Goal: Task Accomplishment & Management: Use online tool/utility

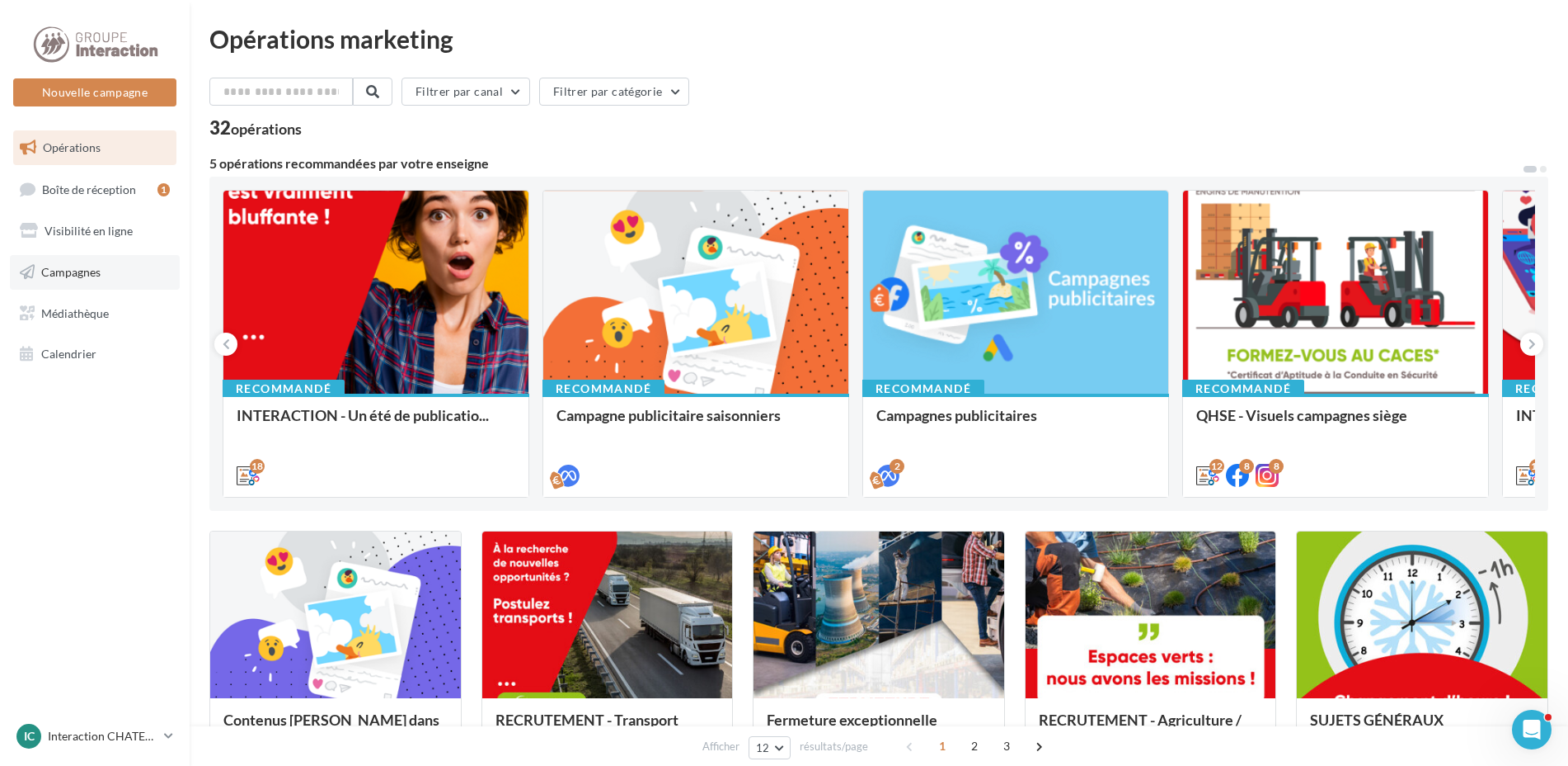
click at [88, 269] on span "Campagnes" at bounding box center [71, 271] width 59 height 14
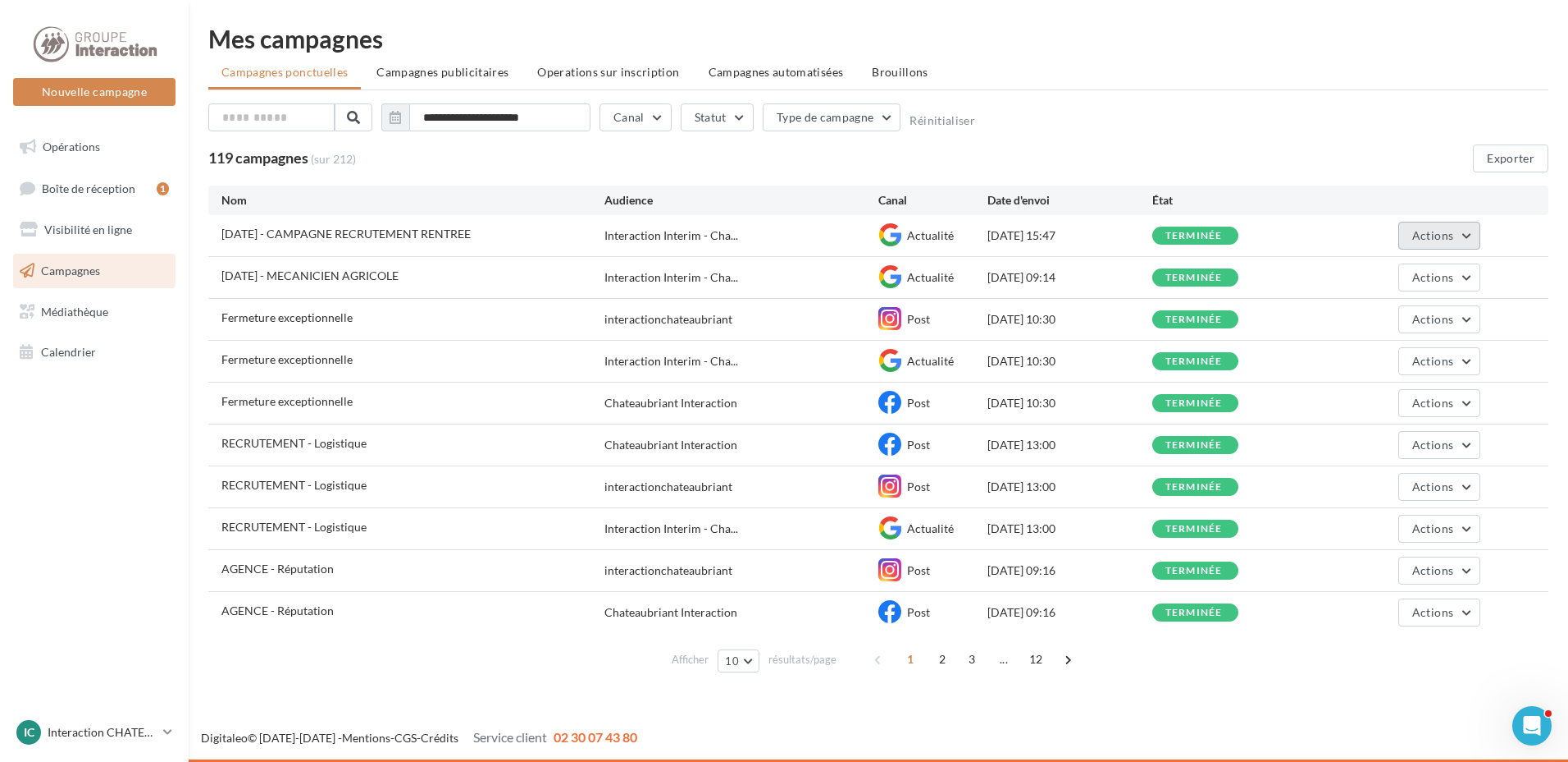
click at [1466, 234] on button "Actions" at bounding box center [1440, 236] width 82 height 28
click at [896, 233] on icon at bounding box center [890, 234] width 23 height 23
click at [1462, 235] on button "Actions" at bounding box center [1440, 236] width 82 height 28
click at [1366, 356] on button "Dupliquer" at bounding box center [1398, 359] width 164 height 43
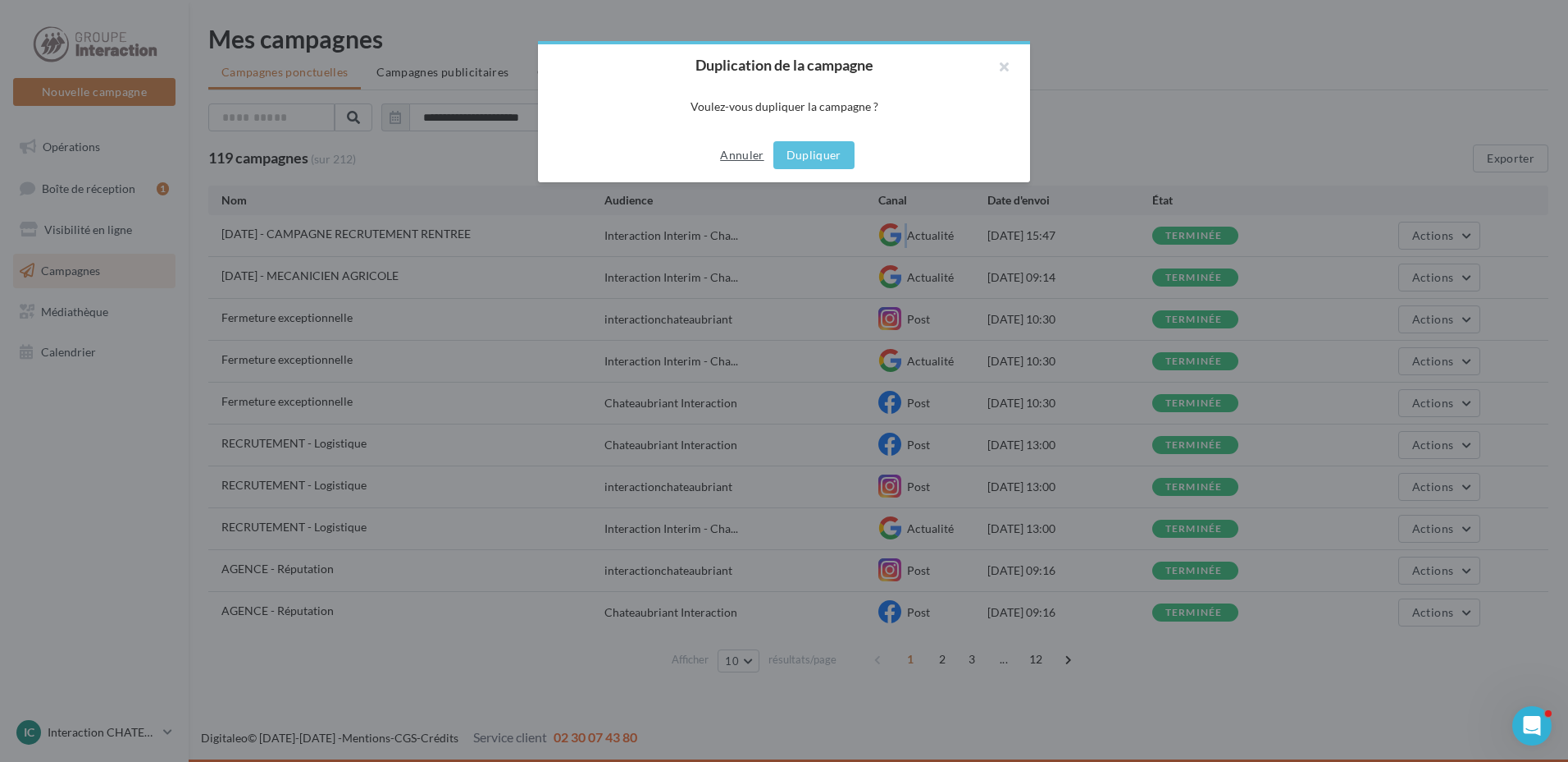
click at [740, 151] on button "Annuler" at bounding box center [742, 154] width 57 height 19
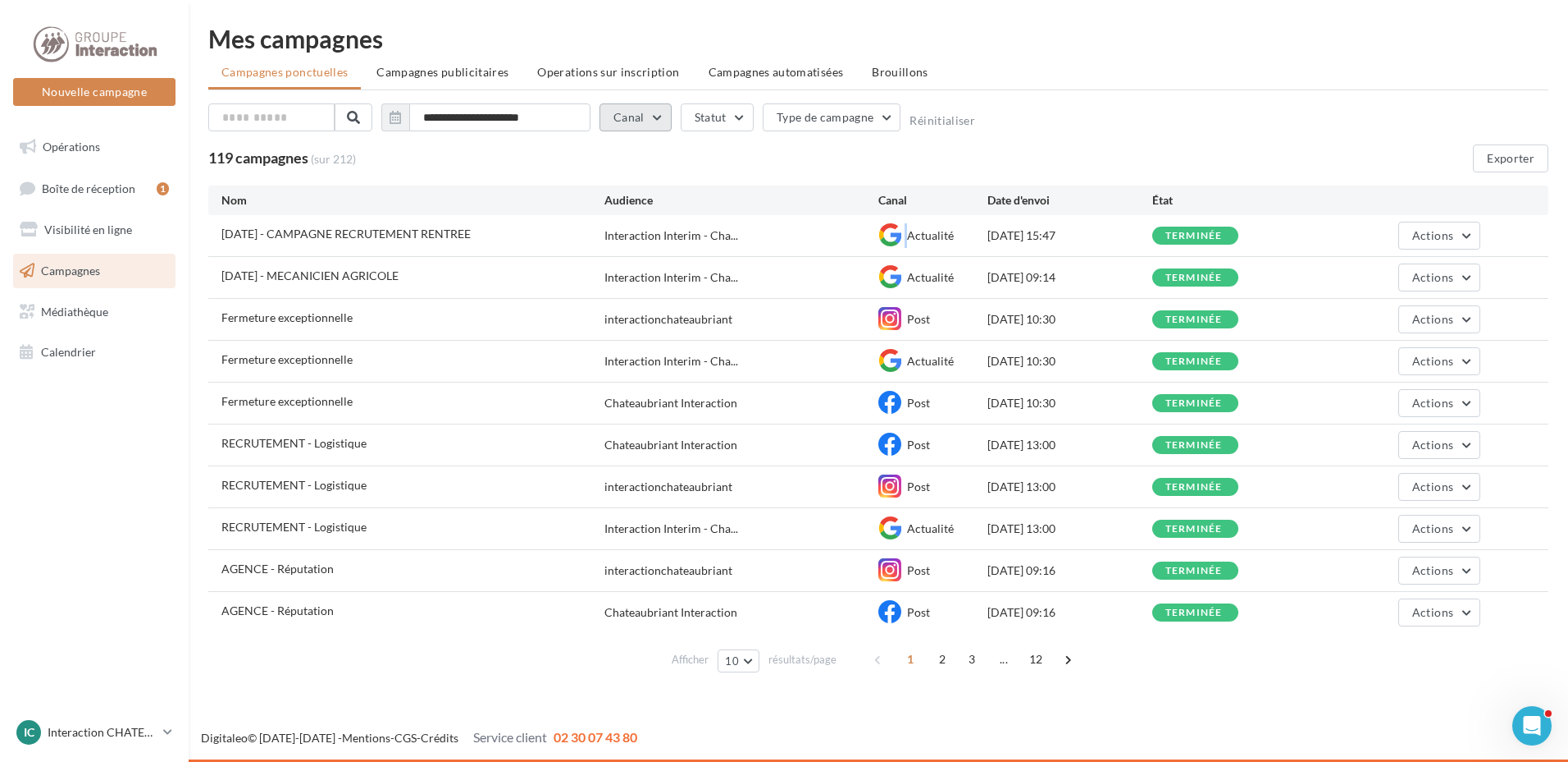
click at [659, 121] on button "Canal" at bounding box center [635, 117] width 72 height 28
click at [616, 178] on label at bounding box center [621, 176] width 16 height 17
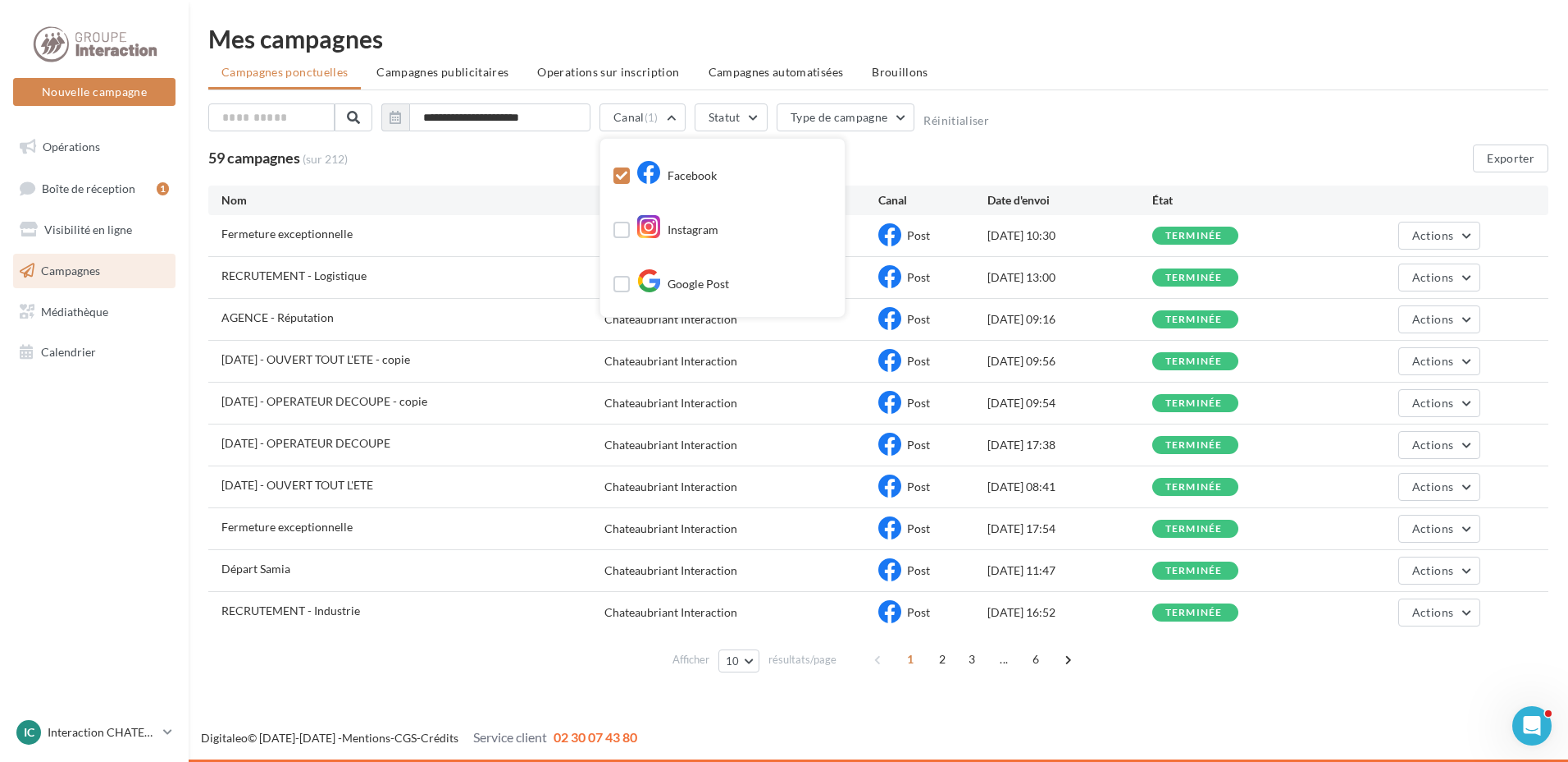
click at [1072, 138] on div "**********" at bounding box center [878, 138] width 1341 height 69
click at [673, 117] on button "Canal (1)" at bounding box center [642, 117] width 86 height 28
click at [619, 283] on label at bounding box center [621, 286] width 16 height 17
click at [1057, 126] on div "**********" at bounding box center [878, 121] width 1341 height 35
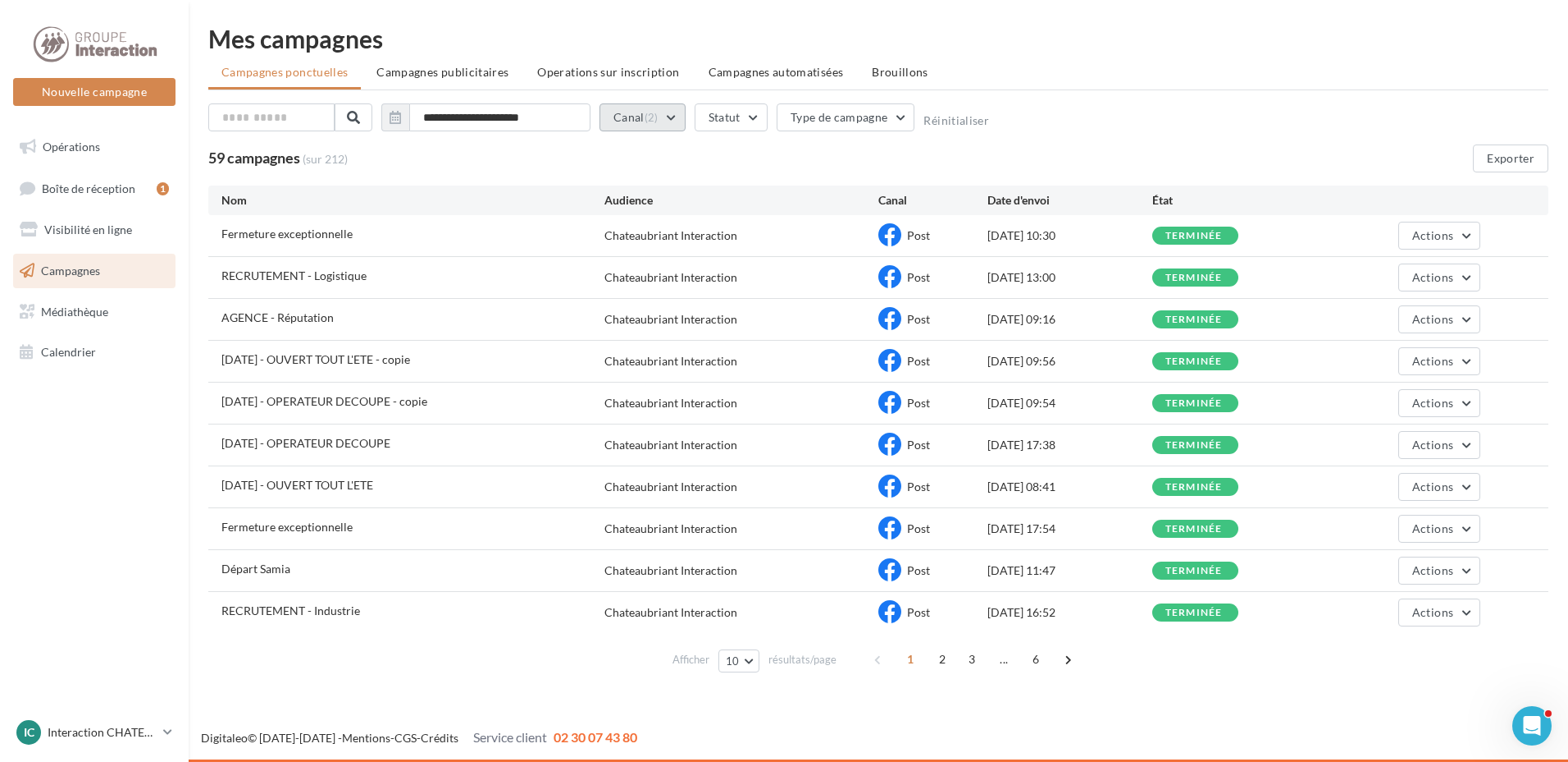
click at [676, 117] on button "Canal (2)" at bounding box center [642, 117] width 86 height 28
click at [625, 283] on label at bounding box center [621, 284] width 16 height 17
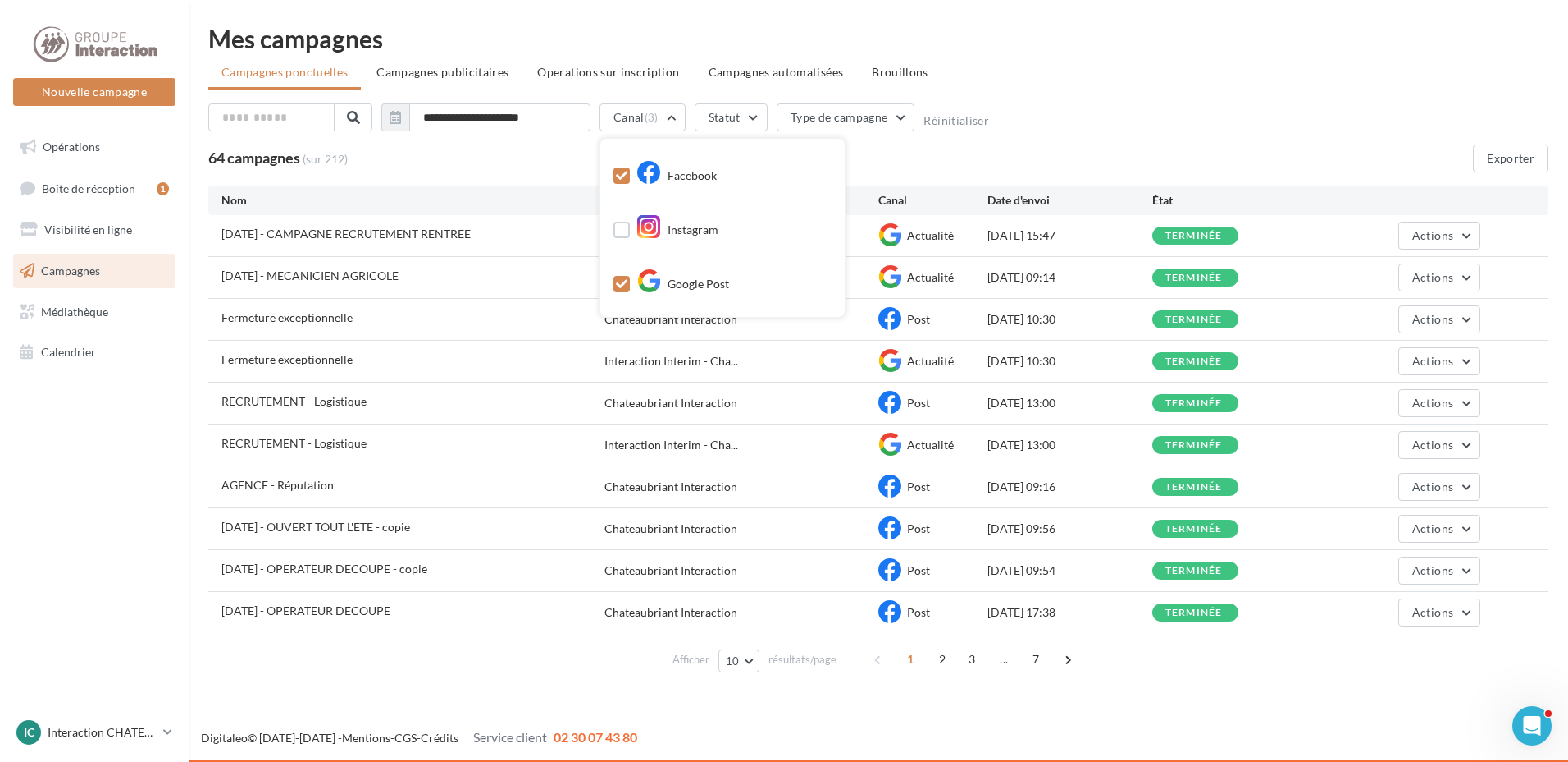
click at [1103, 124] on div "**********" at bounding box center [878, 121] width 1341 height 35
click at [1184, 233] on div "terminée" at bounding box center [1194, 237] width 58 height 11
click at [293, 237] on span "21/08/2025 - CAMPAGNE RECRUTEMENT RENTREE" at bounding box center [346, 233] width 249 height 14
click at [516, 233] on div "21/08/2025 - CAMPAGNE RECRUTEMENT RENTREE" at bounding box center [413, 236] width 383 height 20
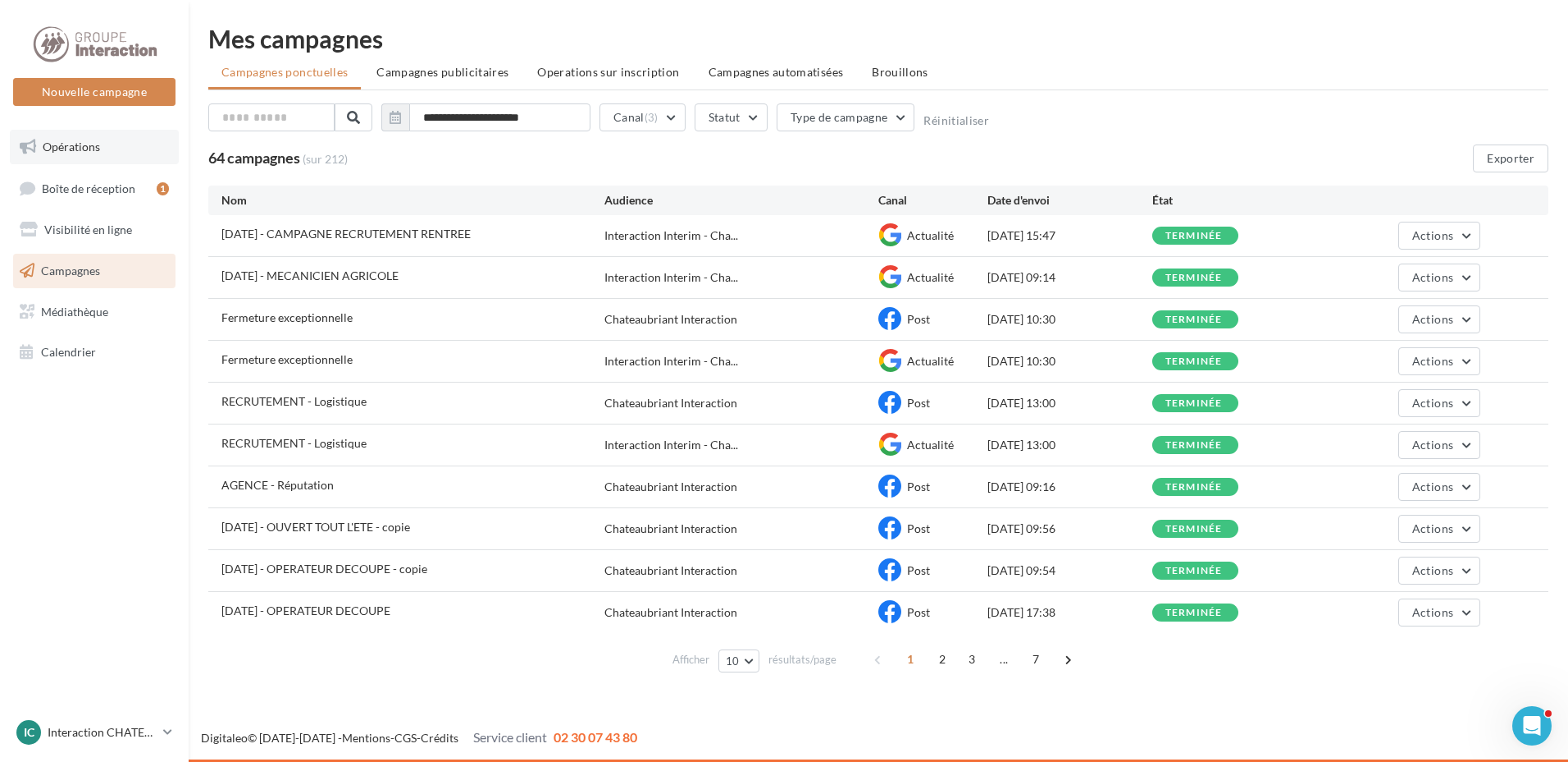
click at [86, 149] on span "Opérations" at bounding box center [71, 146] width 58 height 14
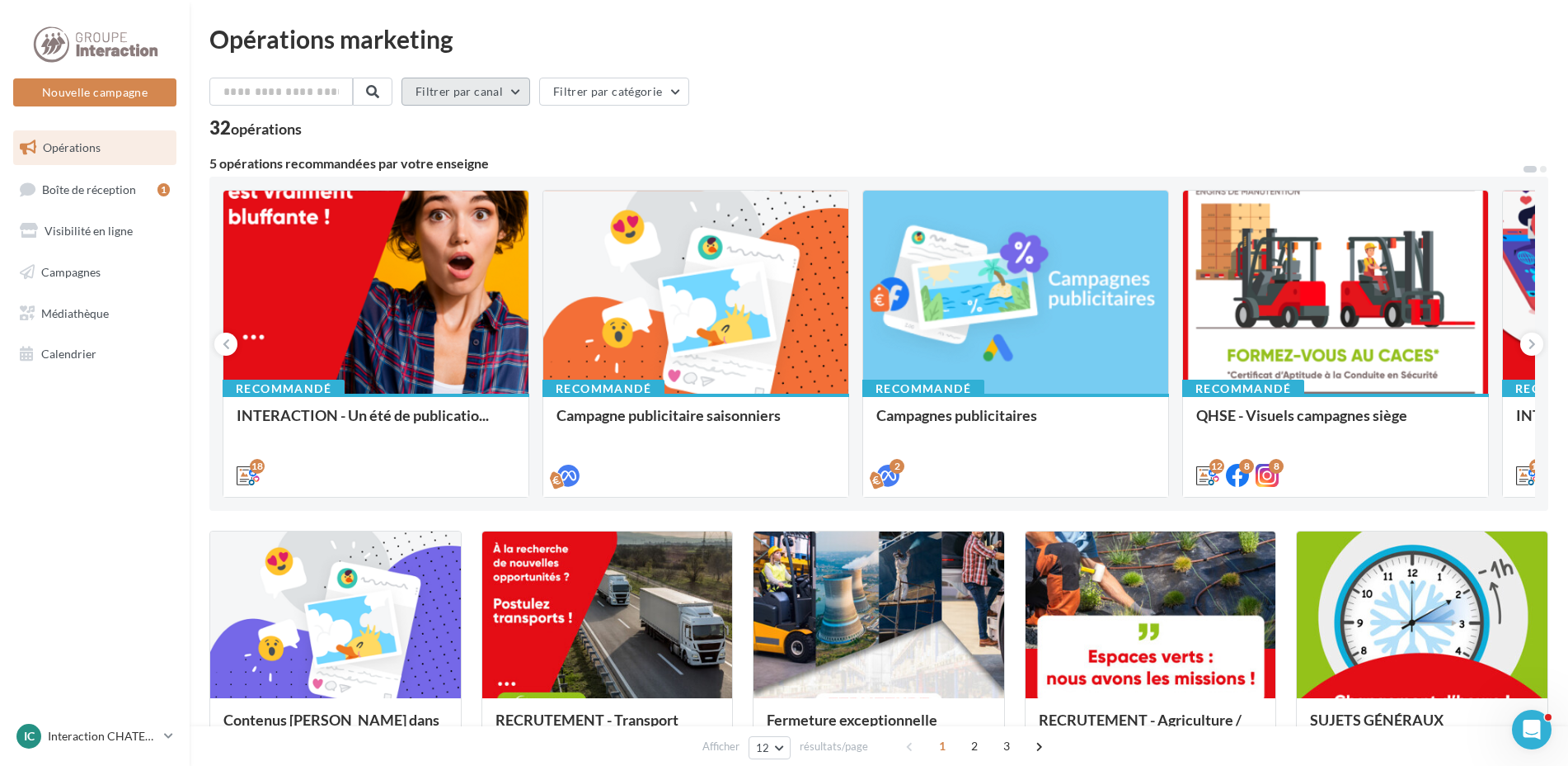
click at [523, 92] on button "Filtrer par canal" at bounding box center [466, 91] width 129 height 28
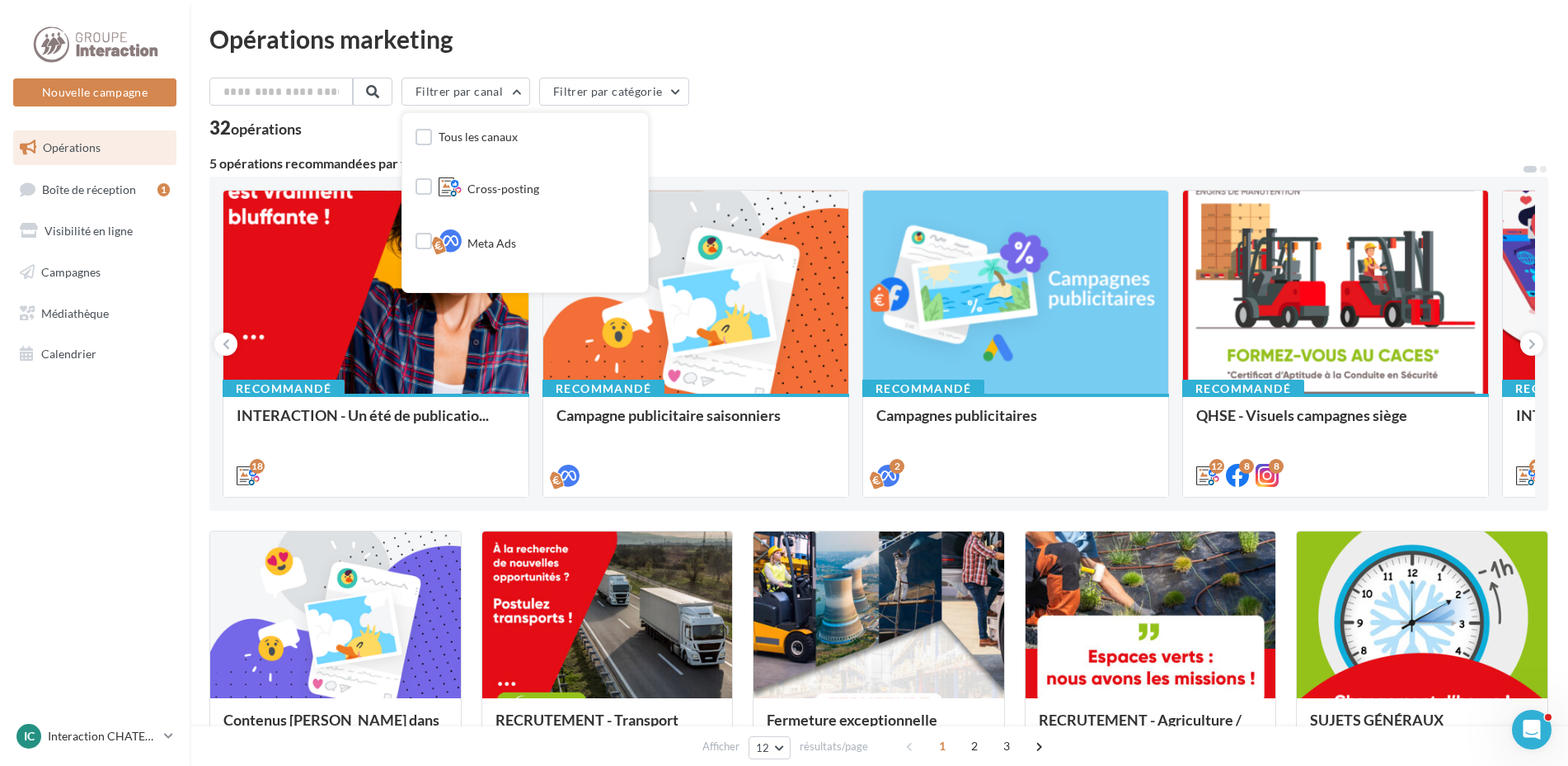
click at [872, 86] on div "Filtrer par canal Tous les canaux Cross-posting Meta Ads Facebook Instagram Goo…" at bounding box center [879, 95] width 1340 height 35
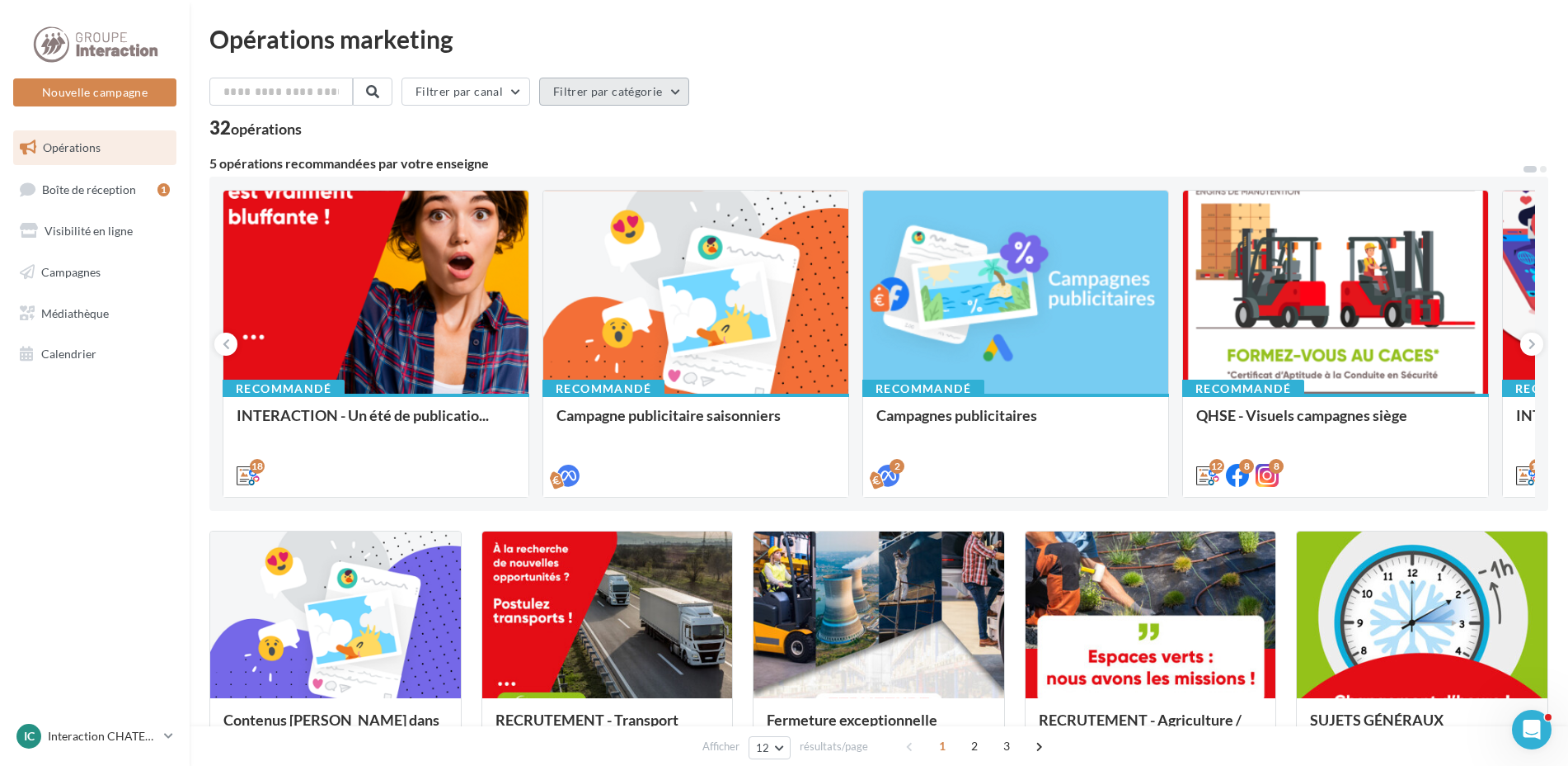
click at [683, 87] on button "Filtrer par catégorie" at bounding box center [614, 91] width 150 height 28
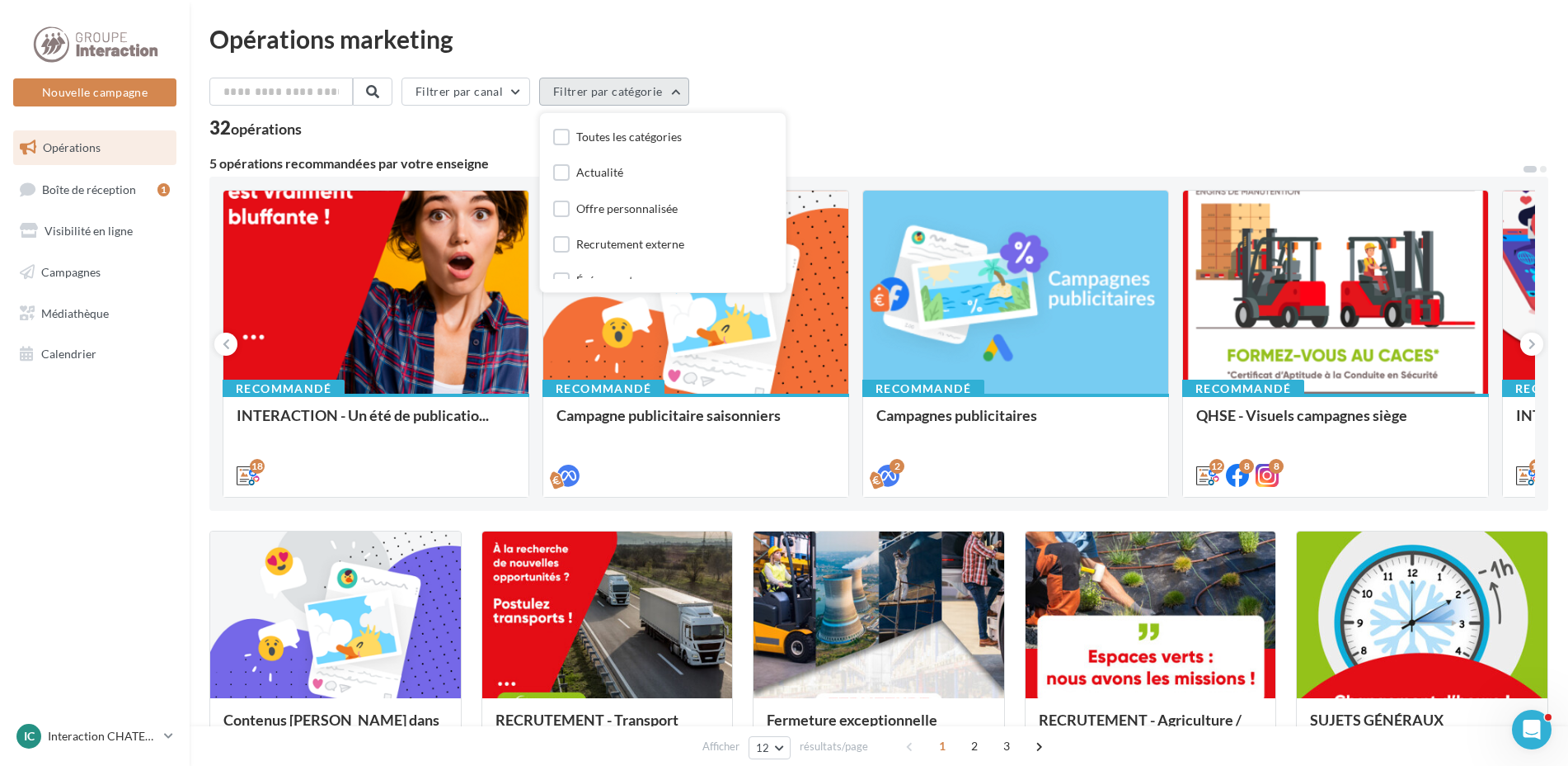
click at [683, 87] on button "Filtrer par catégorie" at bounding box center [614, 91] width 150 height 28
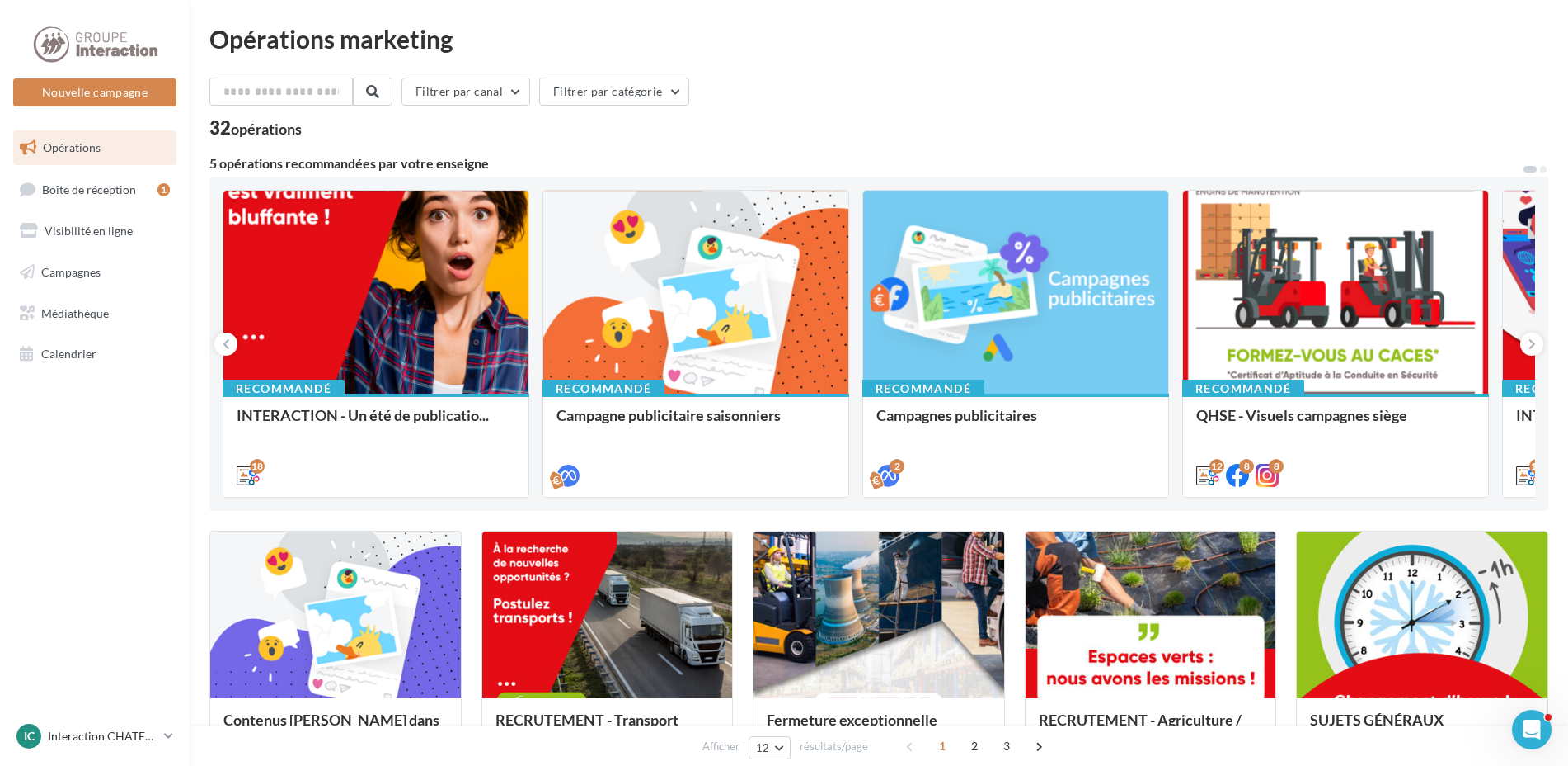
click at [961, 84] on div "Filtrer par canal Filtrer par catégorie" at bounding box center [879, 95] width 1340 height 35
click at [105, 99] on button "Nouvelle campagne" at bounding box center [94, 92] width 163 height 28
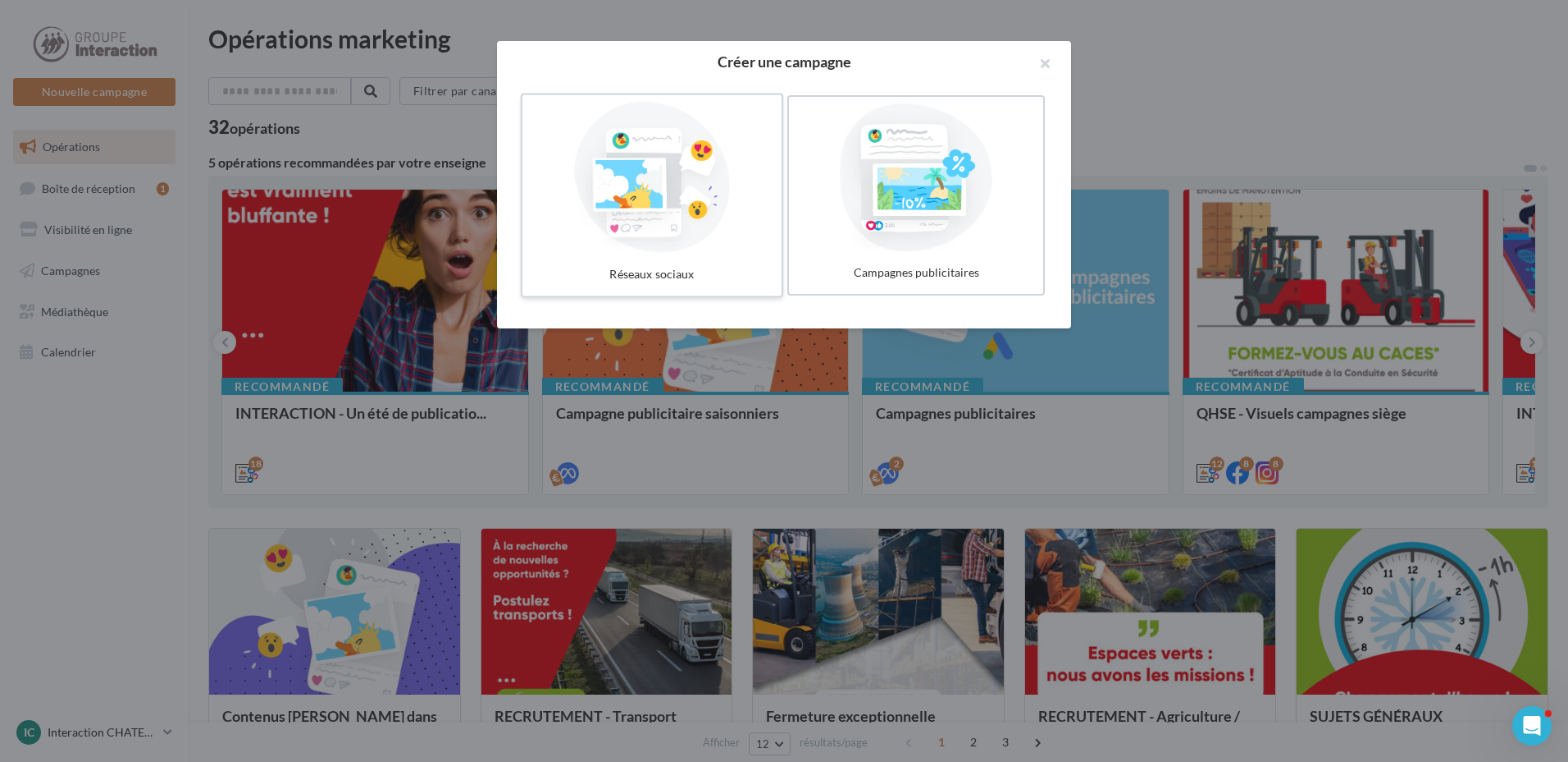
click at [610, 196] on div at bounding box center [652, 177] width 247 height 151
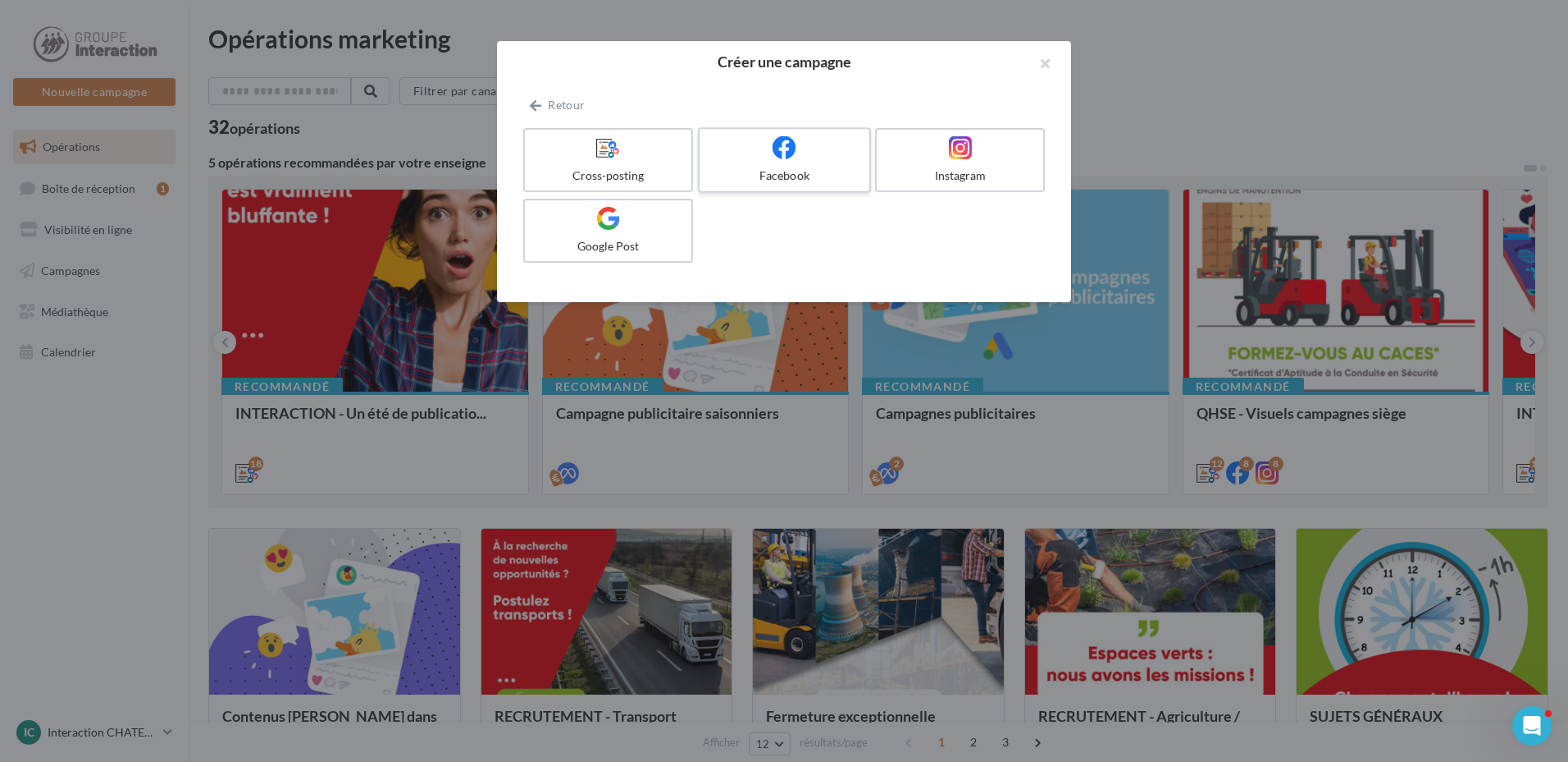
click at [782, 156] on icon at bounding box center [784, 148] width 24 height 24
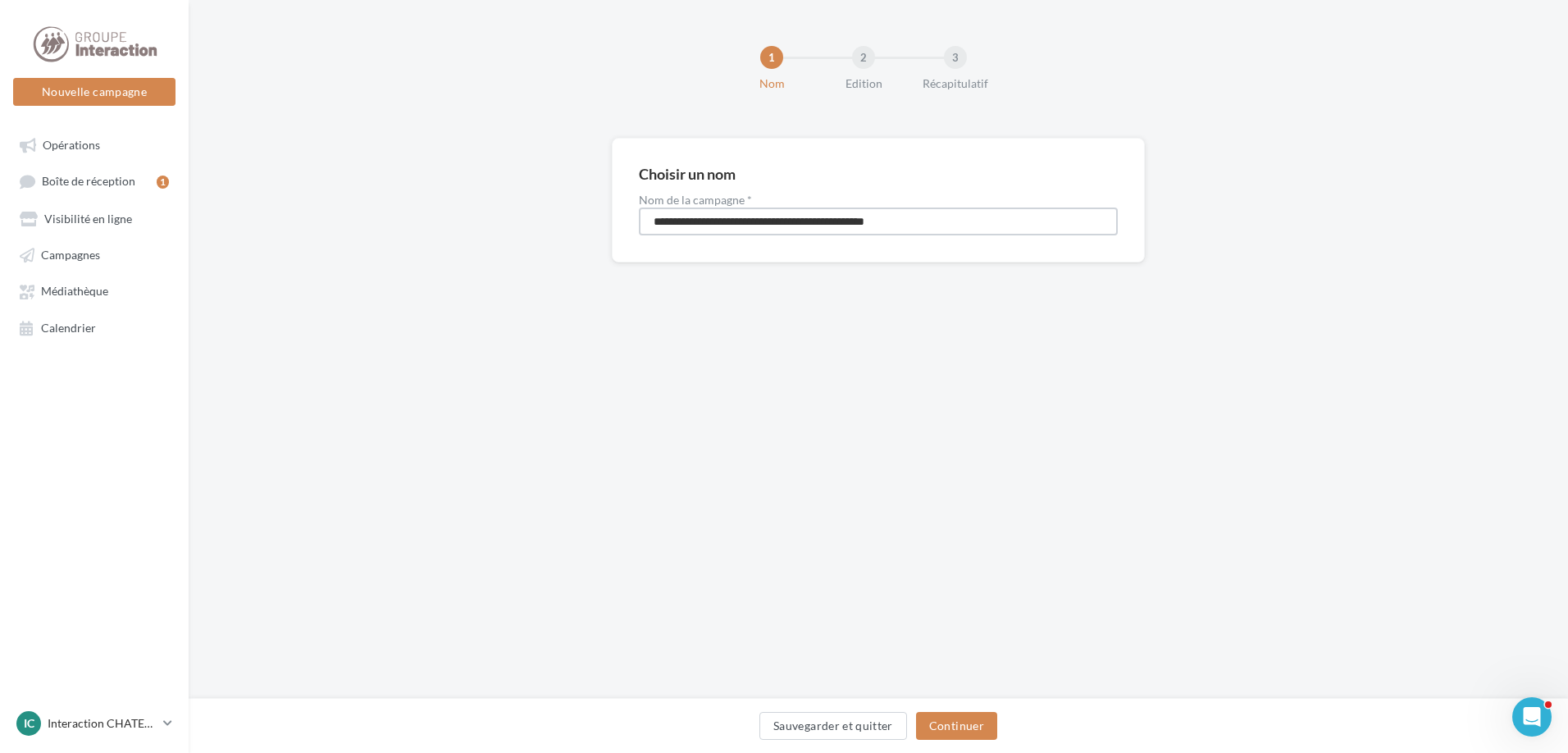
drag, startPoint x: 948, startPoint y: 222, endPoint x: 493, endPoint y: 197, distance: 455.7
click at [488, 197] on div "**********" at bounding box center [878, 225] width 1379 height 177
type input "**********"
click at [947, 723] on button "Continuer" at bounding box center [957, 726] width 82 height 27
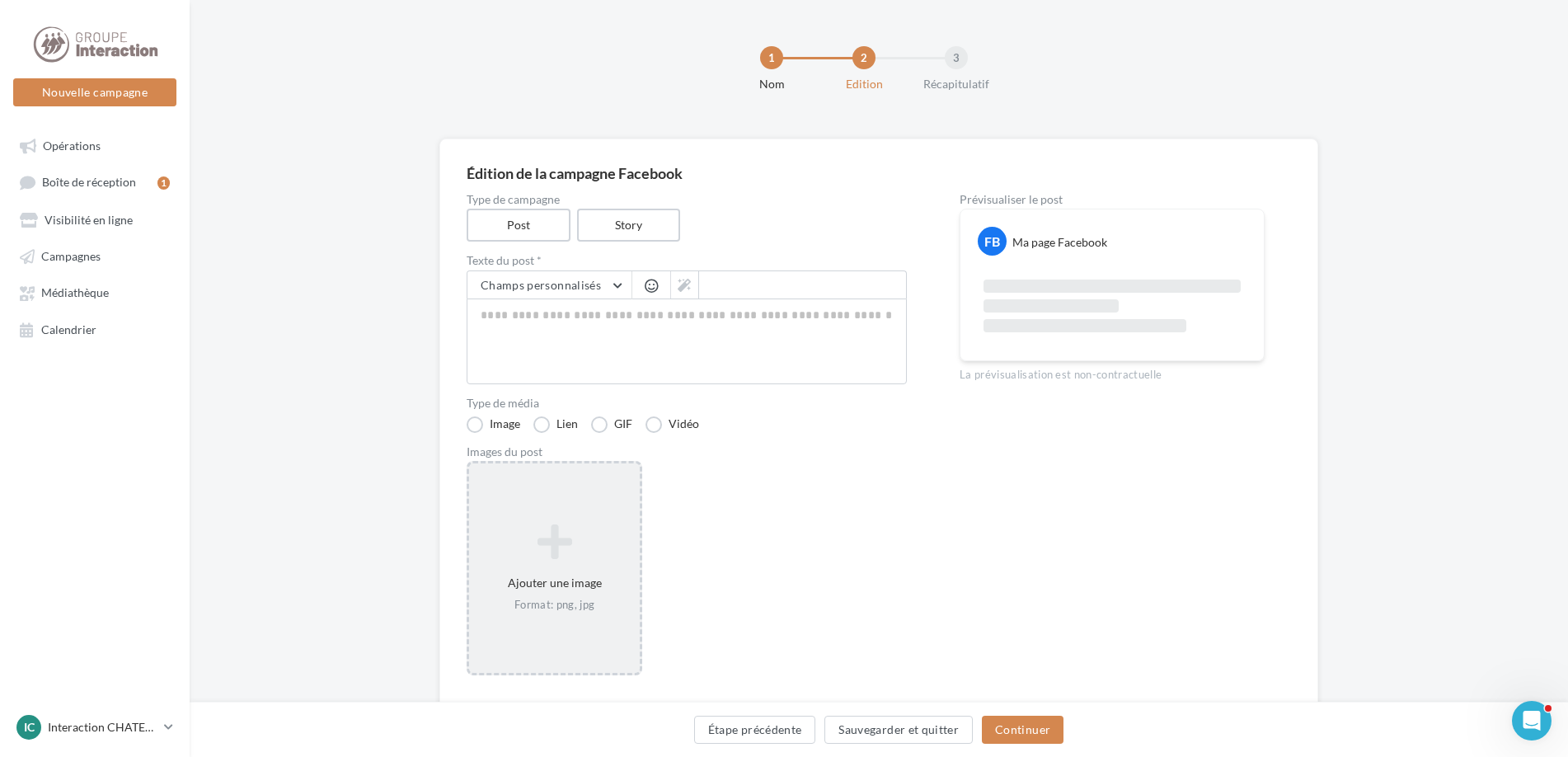
click at [566, 561] on icon at bounding box center [554, 542] width 158 height 40
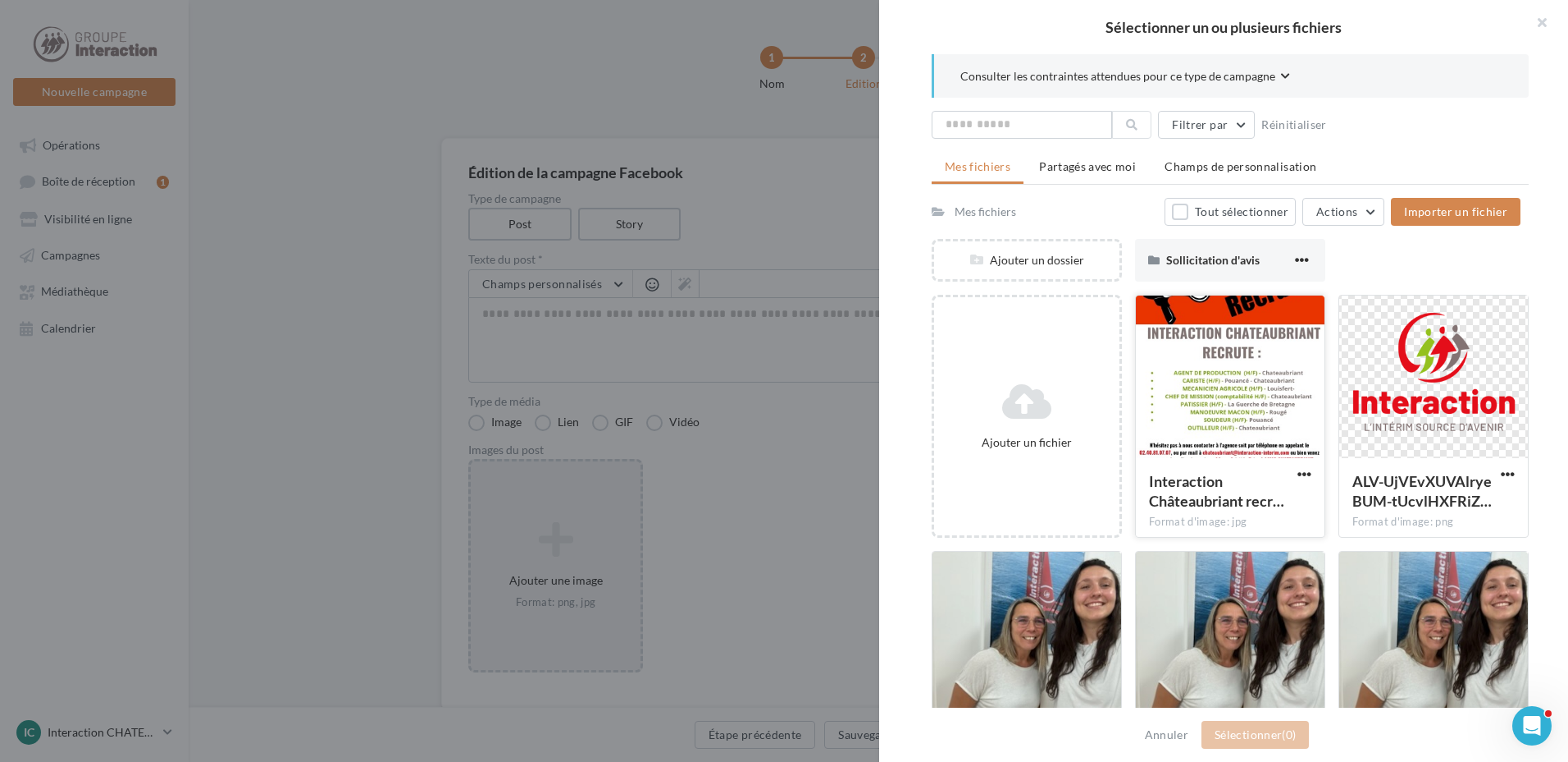
click at [1206, 408] on div at bounding box center [1231, 377] width 189 height 164
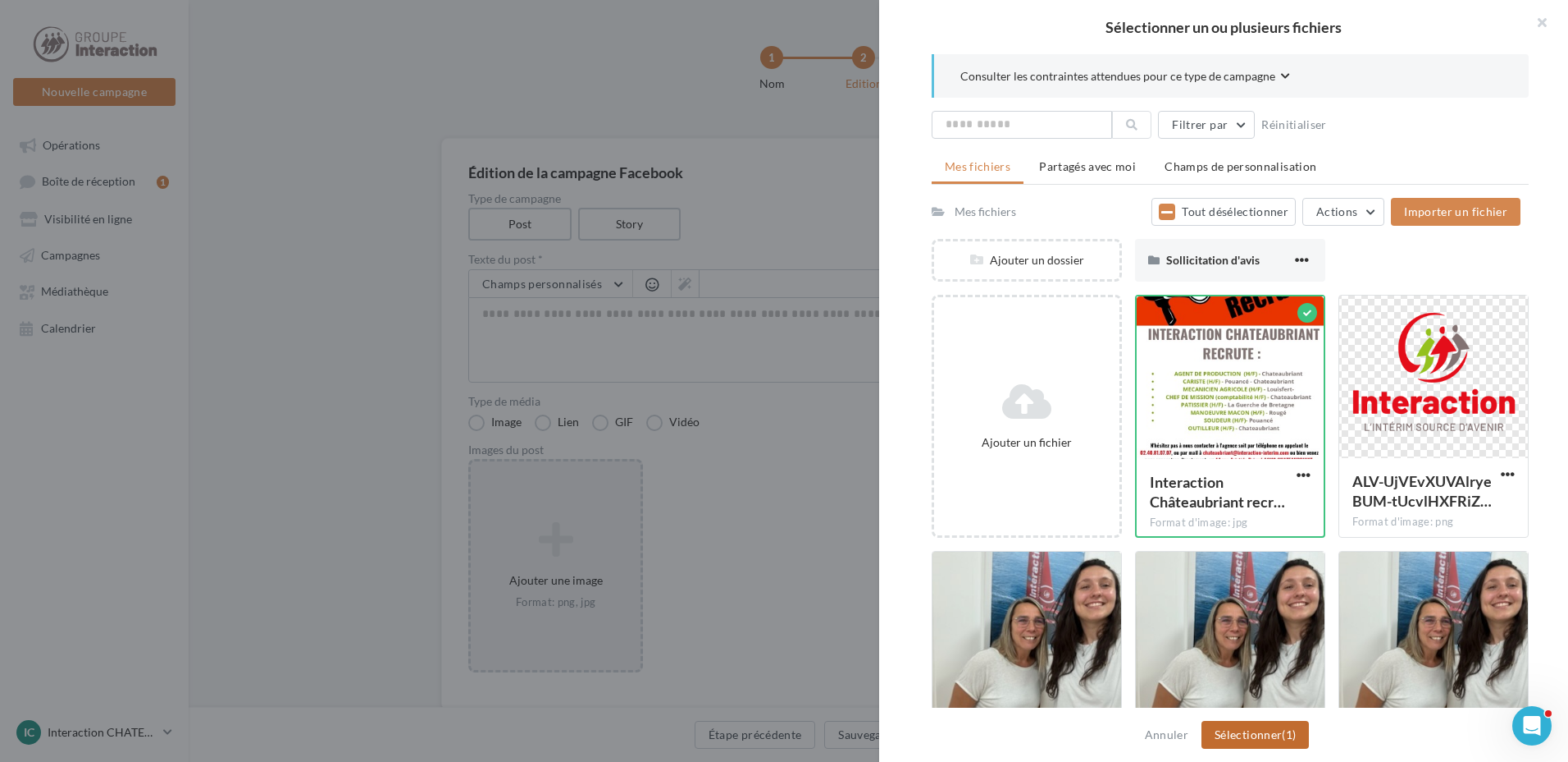
click at [1235, 737] on button "Sélectionner (1)" at bounding box center [1255, 734] width 107 height 28
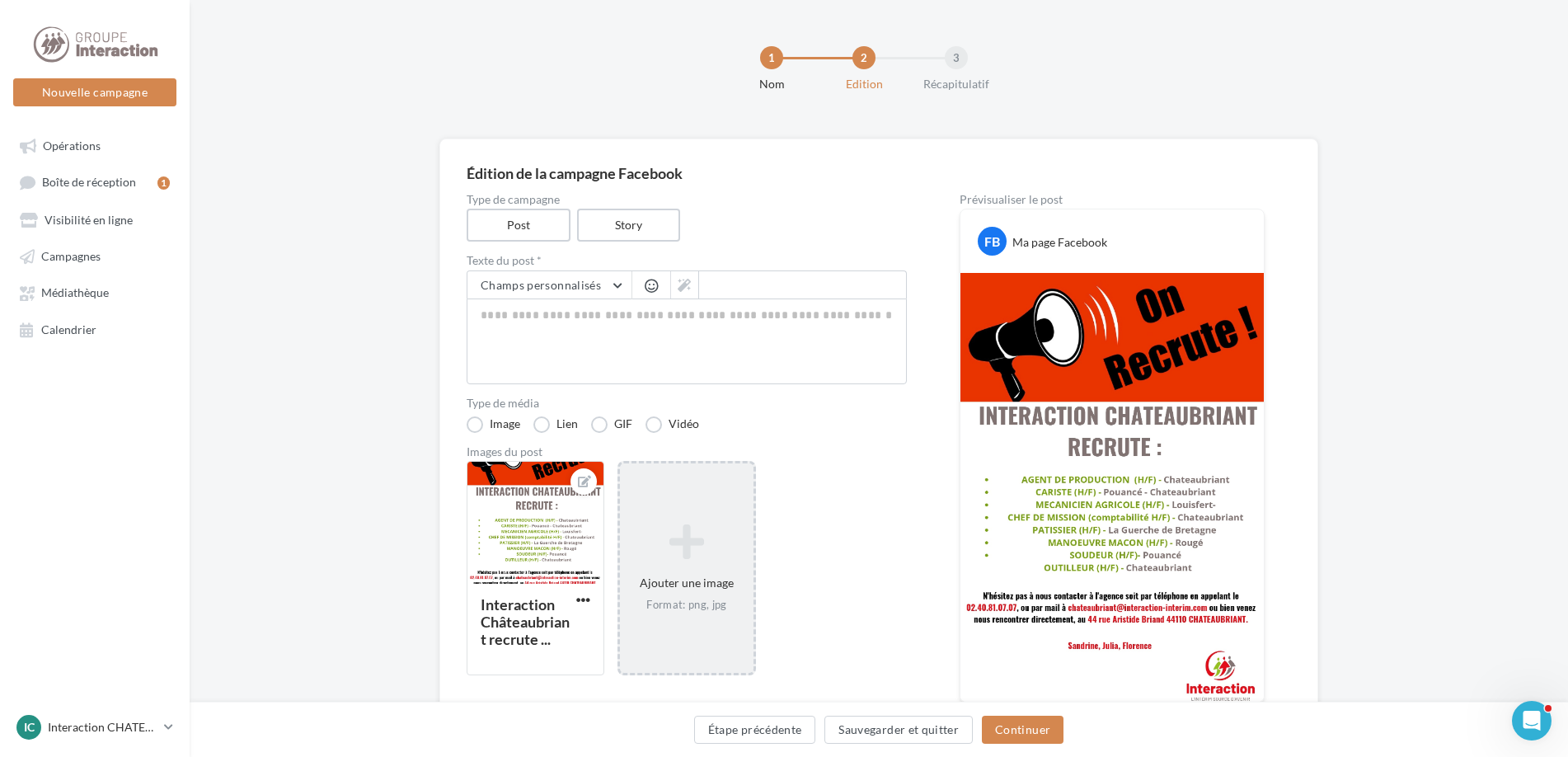
scroll to position [105, 0]
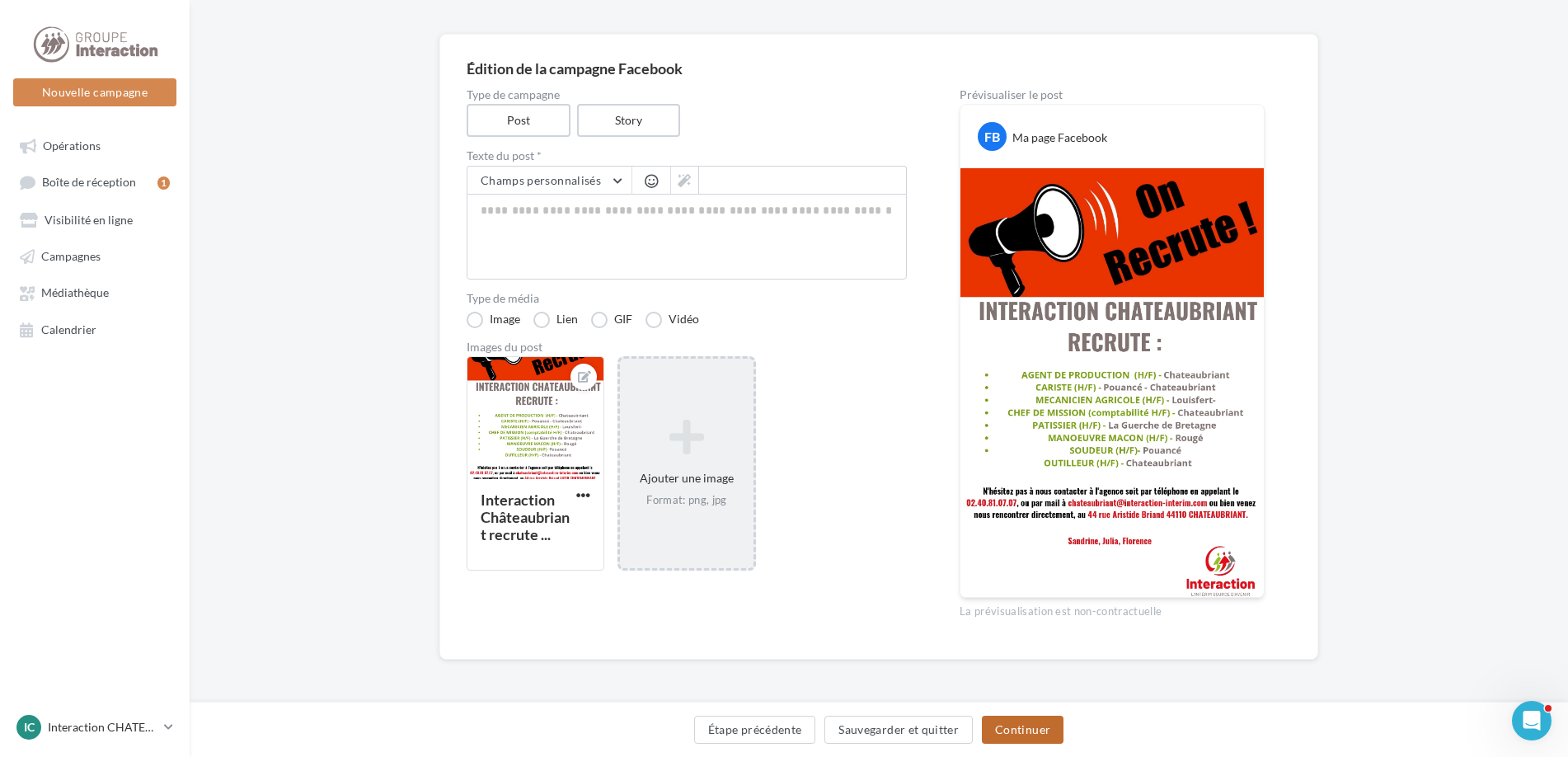
click at [1025, 723] on button "Continuer" at bounding box center [1023, 729] width 82 height 28
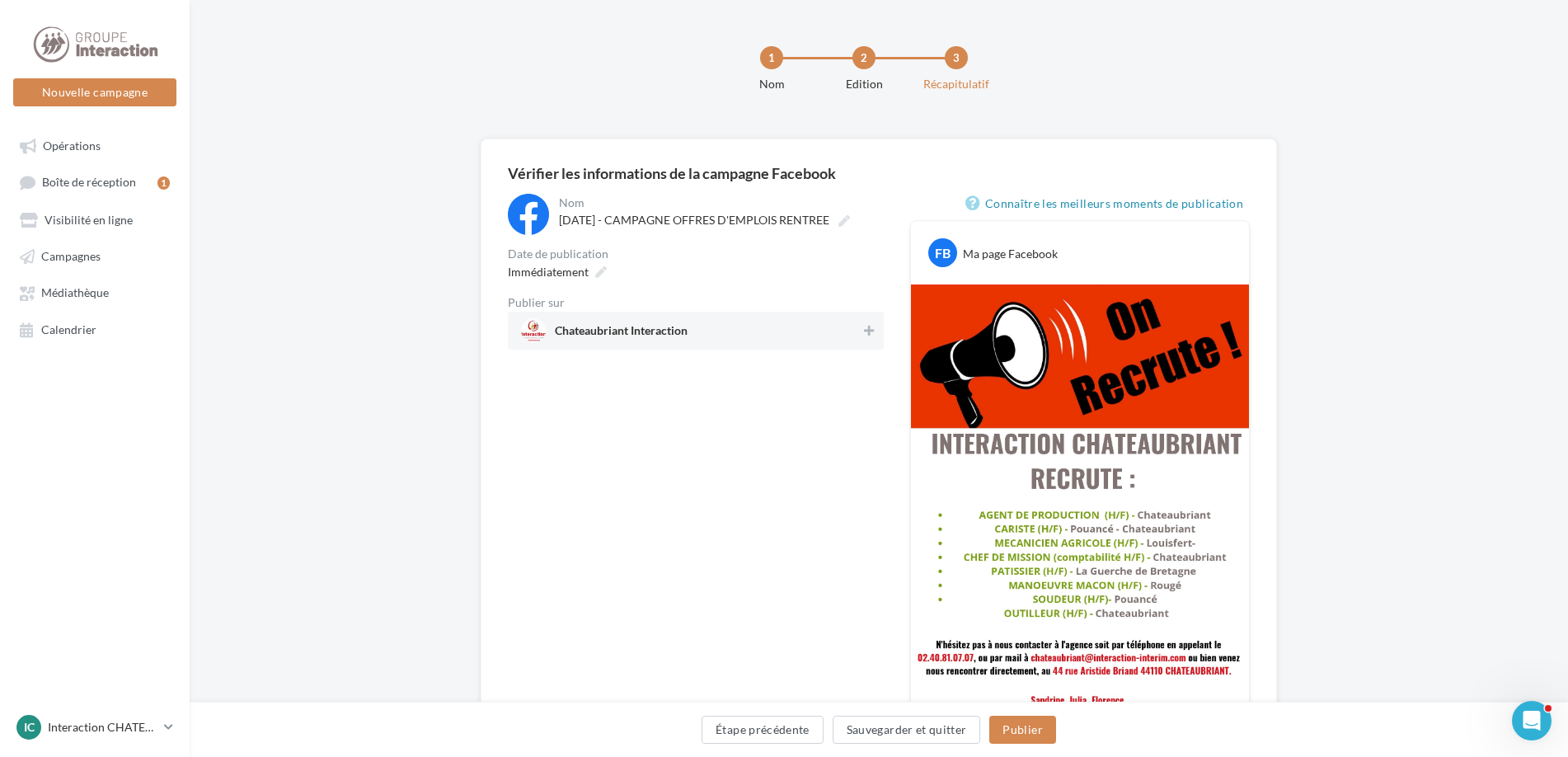
click at [630, 343] on span "Chateaubriant Interaction" at bounding box center [621, 334] width 133 height 18
click at [1027, 721] on button "Publier" at bounding box center [1023, 729] width 66 height 28
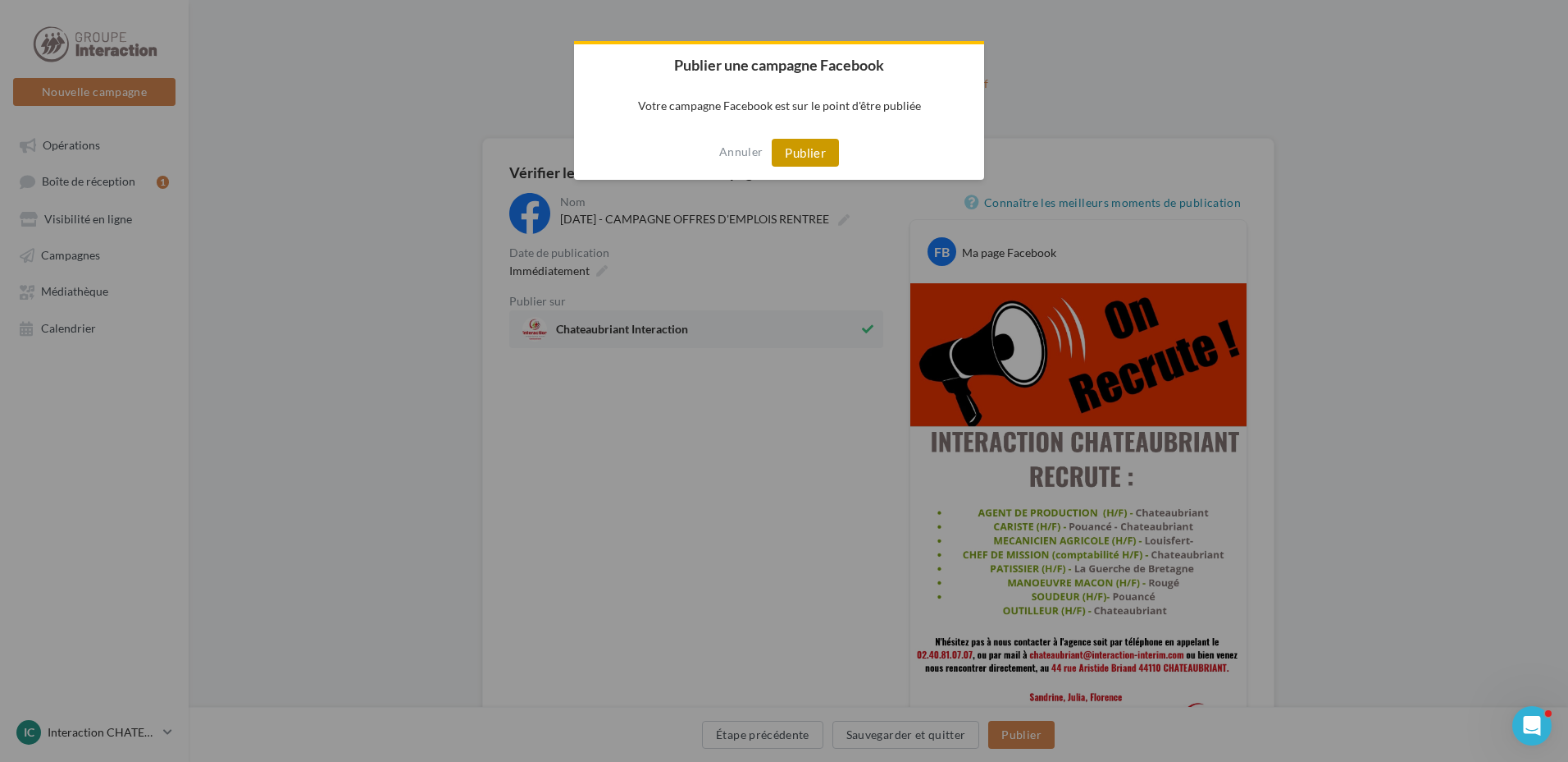
click at [802, 154] on button "Publier" at bounding box center [805, 152] width 67 height 28
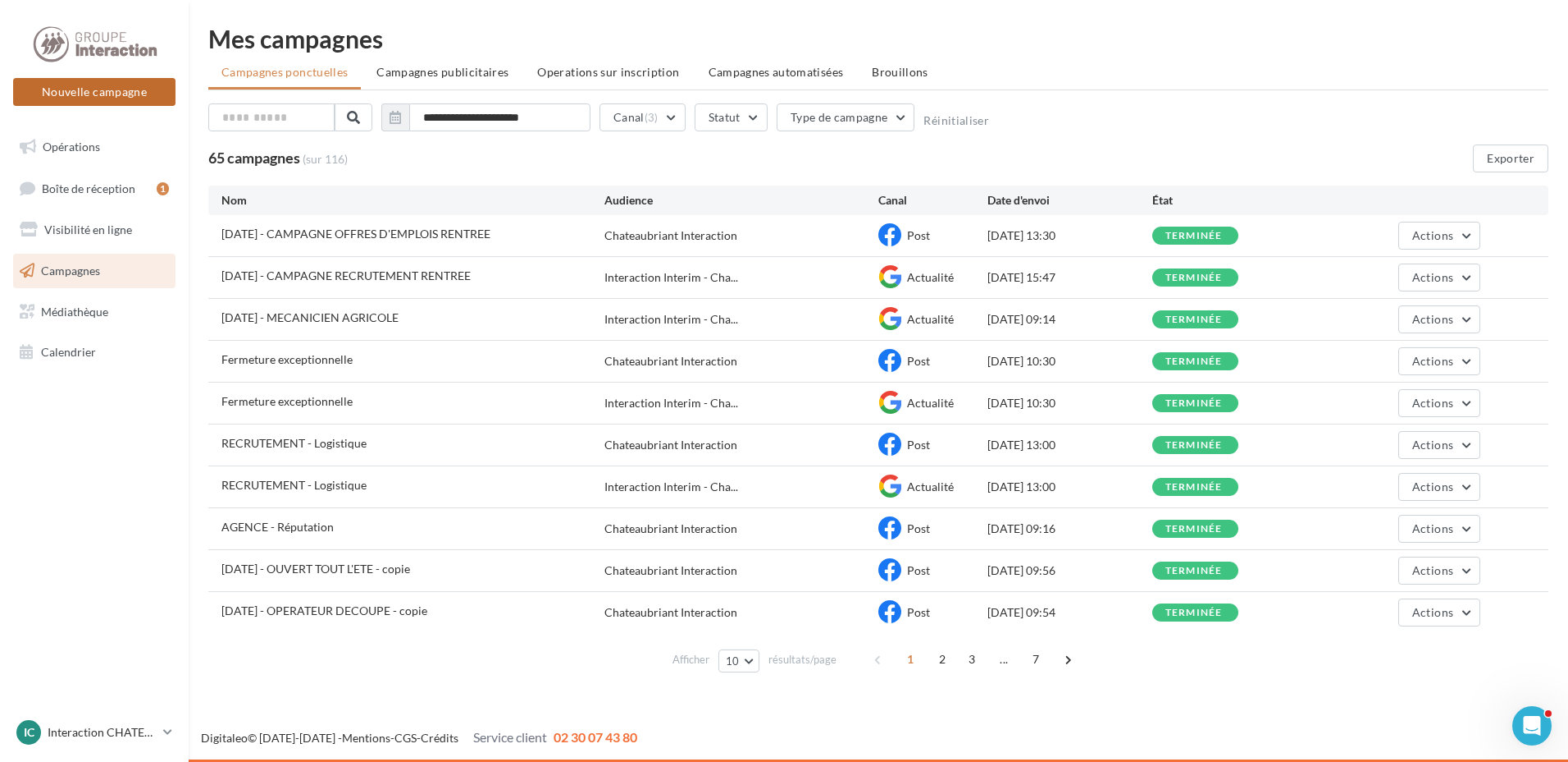
click at [87, 94] on button "Nouvelle campagne" at bounding box center [93, 92] width 162 height 28
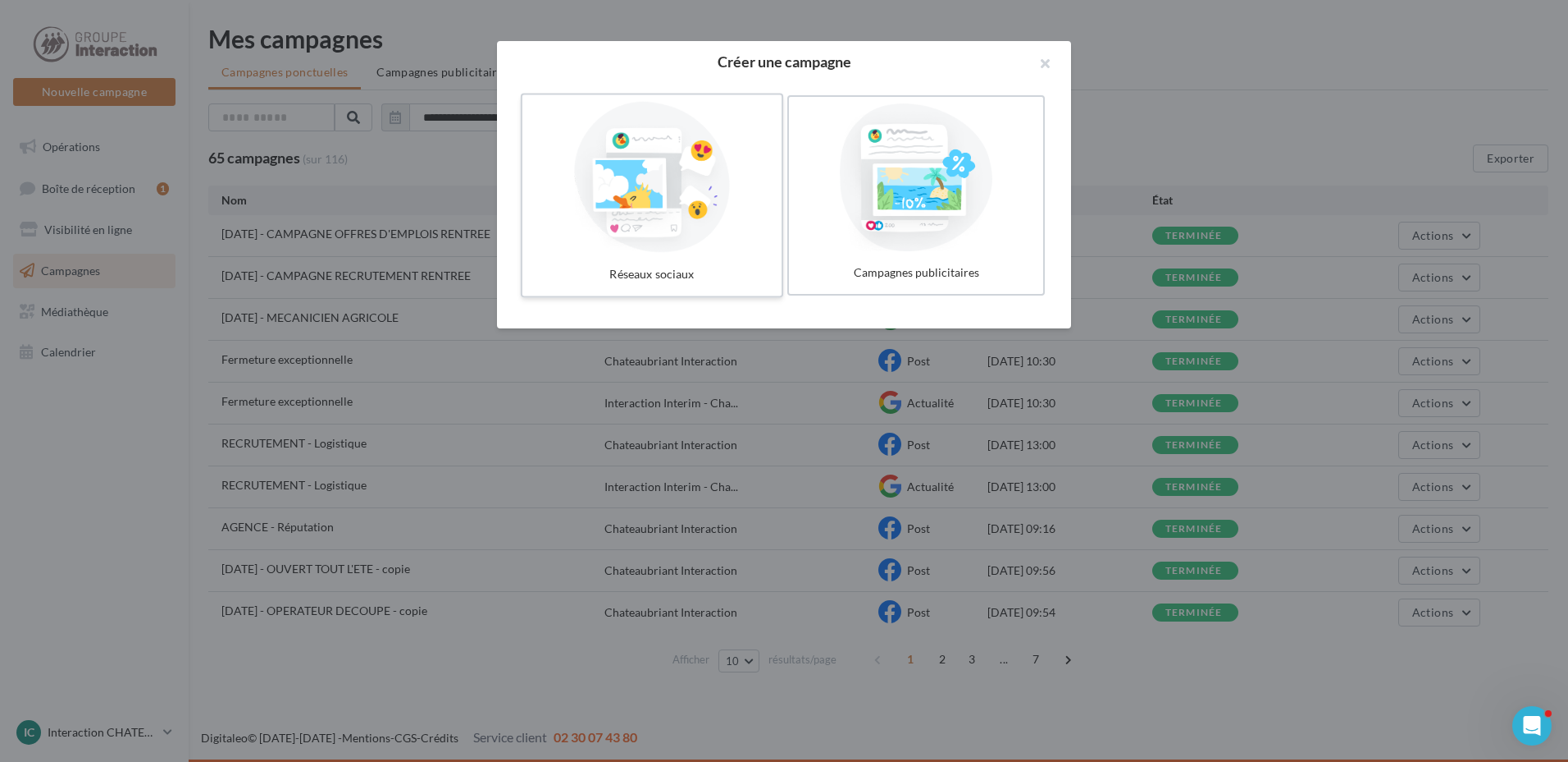
click at [675, 223] on div at bounding box center [652, 177] width 247 height 151
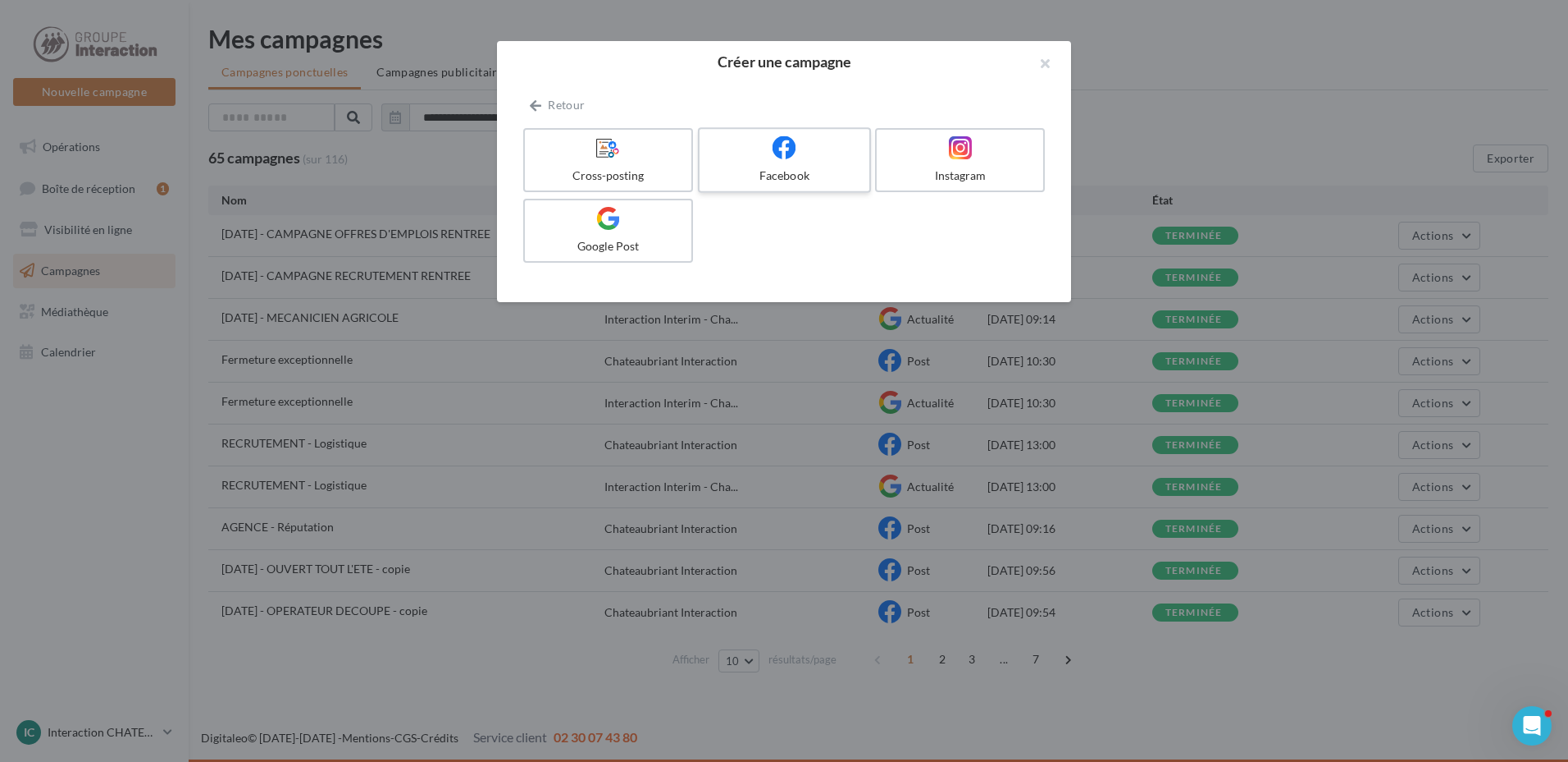
click at [801, 167] on label "Facebook" at bounding box center [784, 160] width 173 height 66
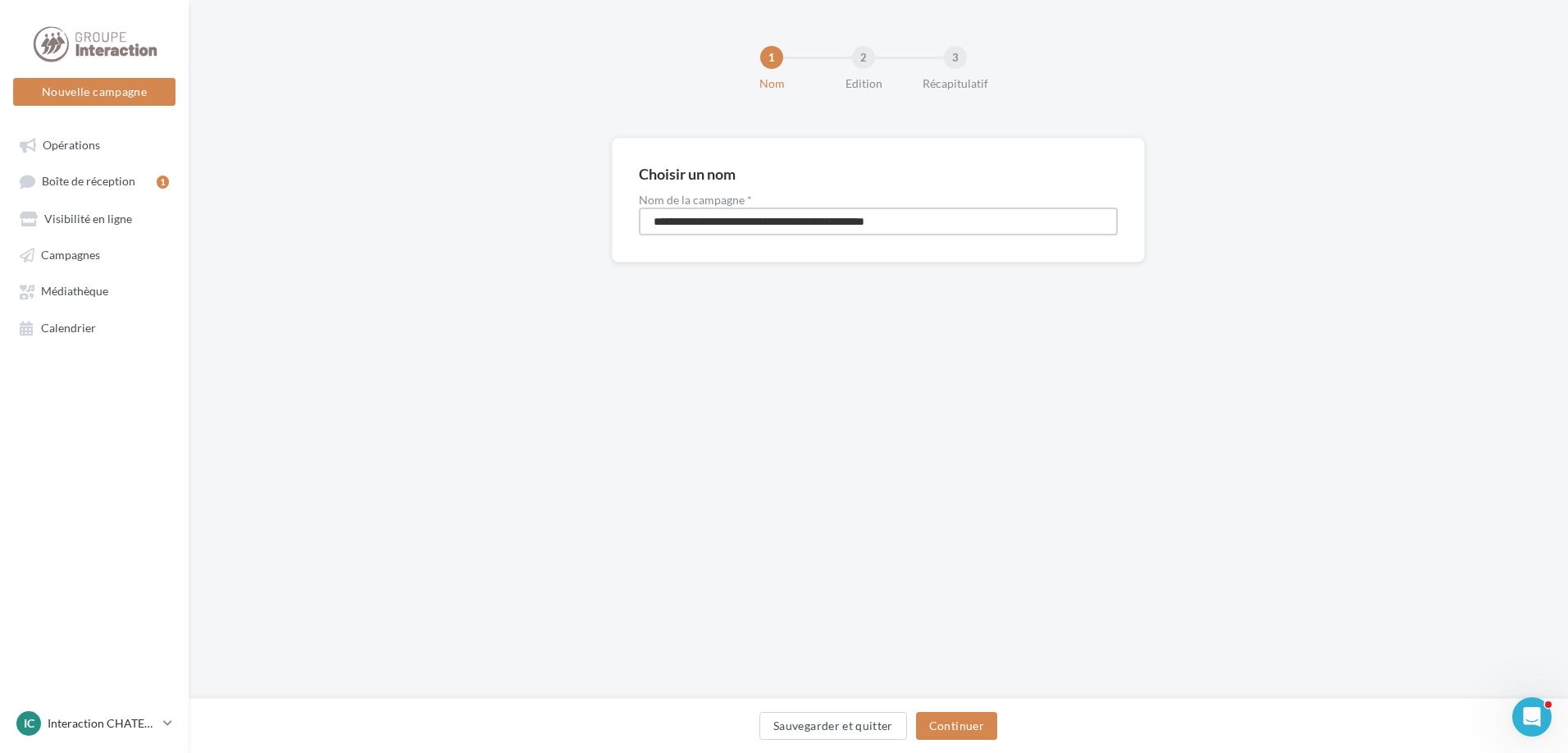
drag, startPoint x: 958, startPoint y: 212, endPoint x: 559, endPoint y: 225, distance: 399.2
click at [559, 225] on div "**********" at bounding box center [878, 225] width 1379 height 177
type input "**********"
click at [948, 729] on button "Continuer" at bounding box center [957, 726] width 82 height 27
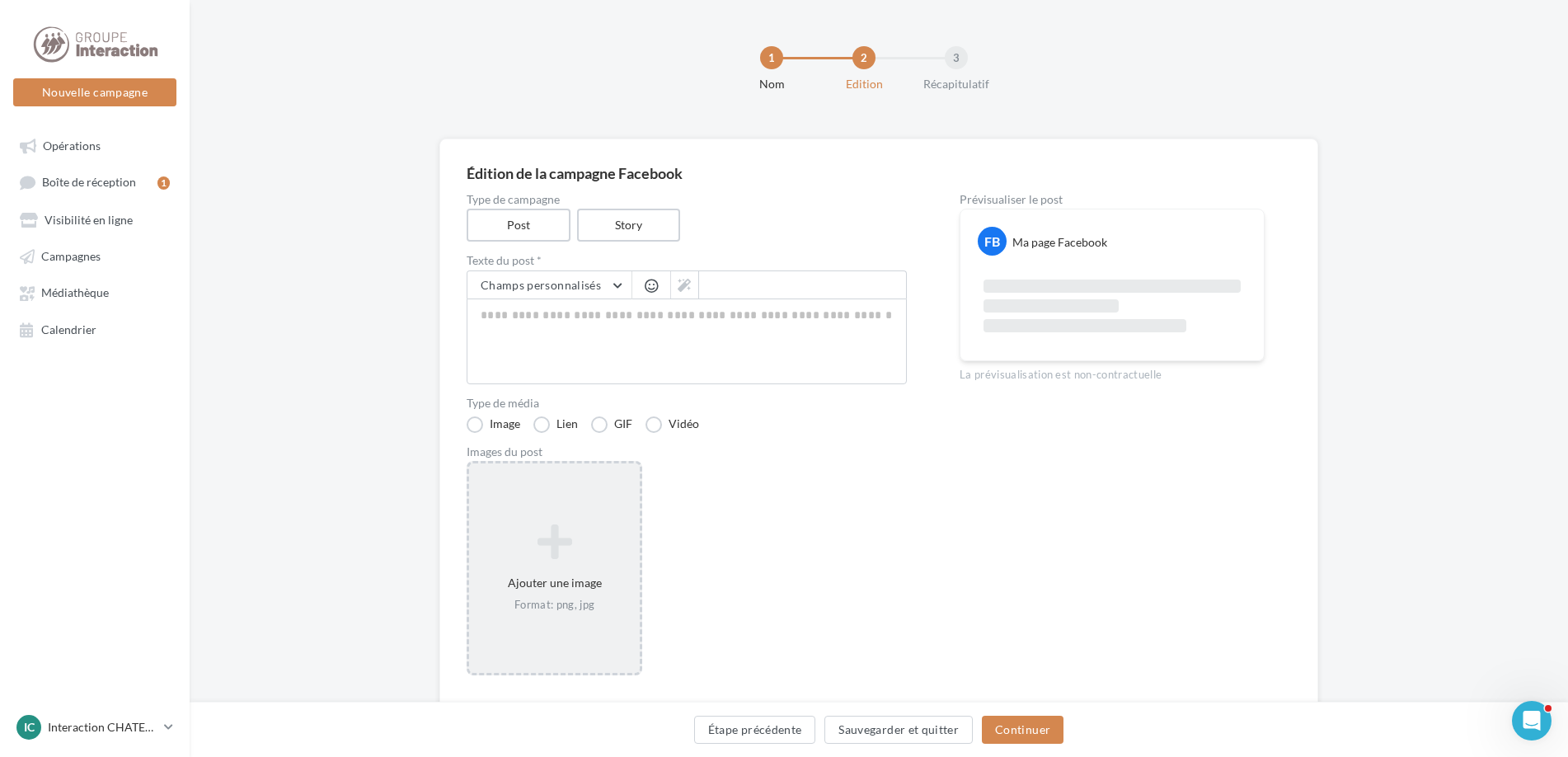
click at [577, 562] on icon at bounding box center [554, 542] width 158 height 40
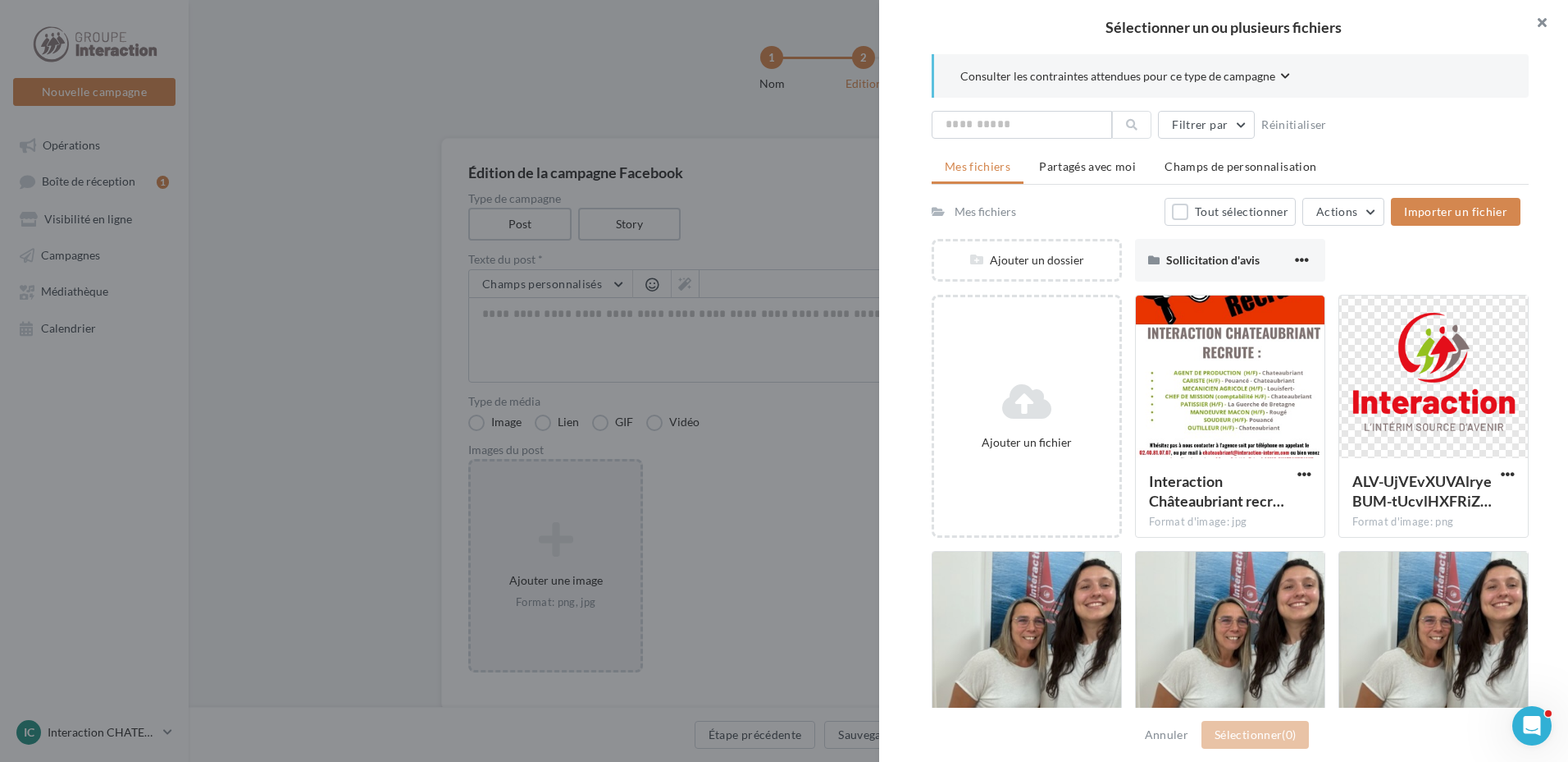
click at [1536, 19] on button "button" at bounding box center [1536, 25] width 66 height 50
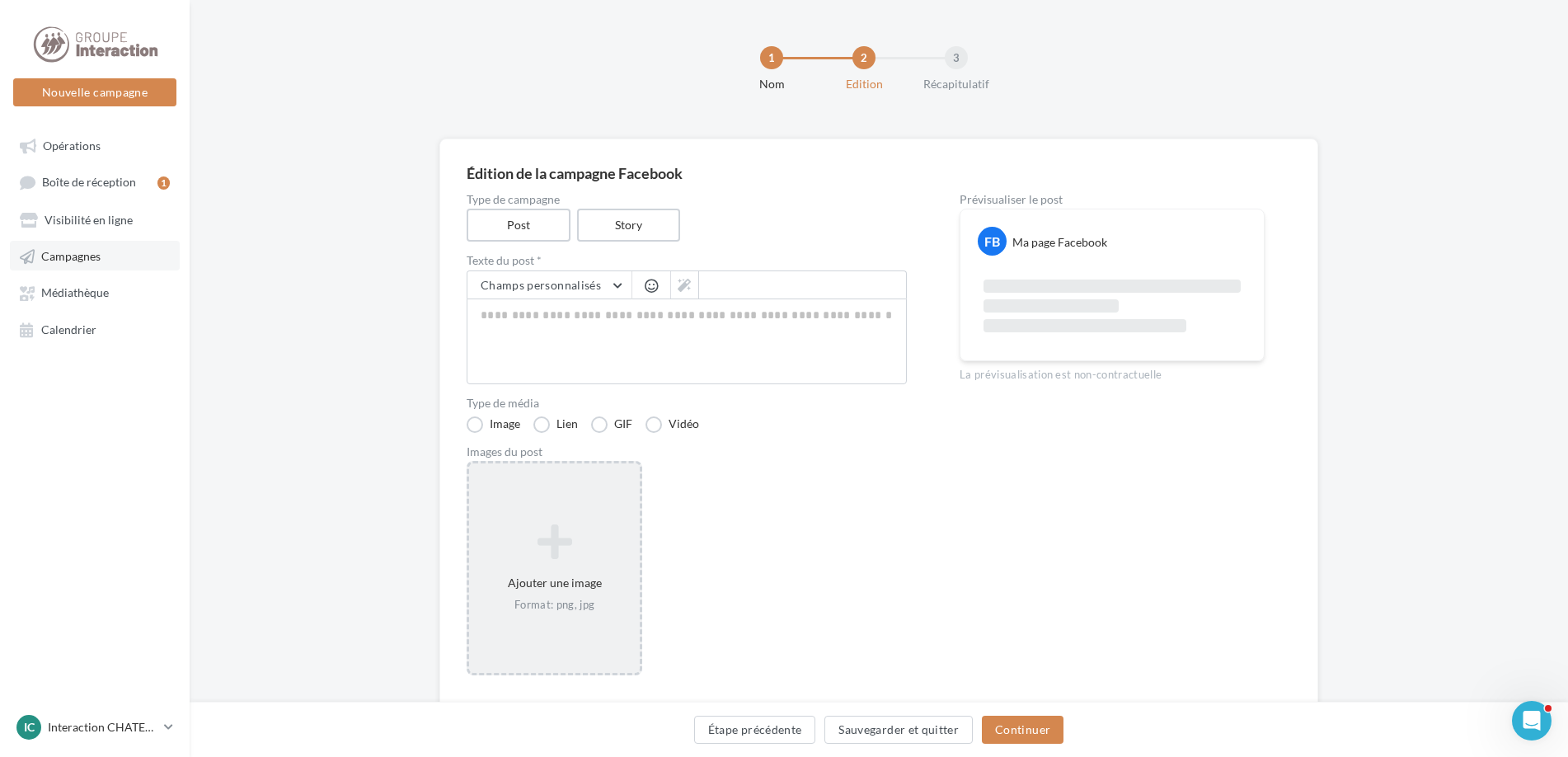
click at [84, 247] on link "Campagnes" at bounding box center [95, 255] width 170 height 29
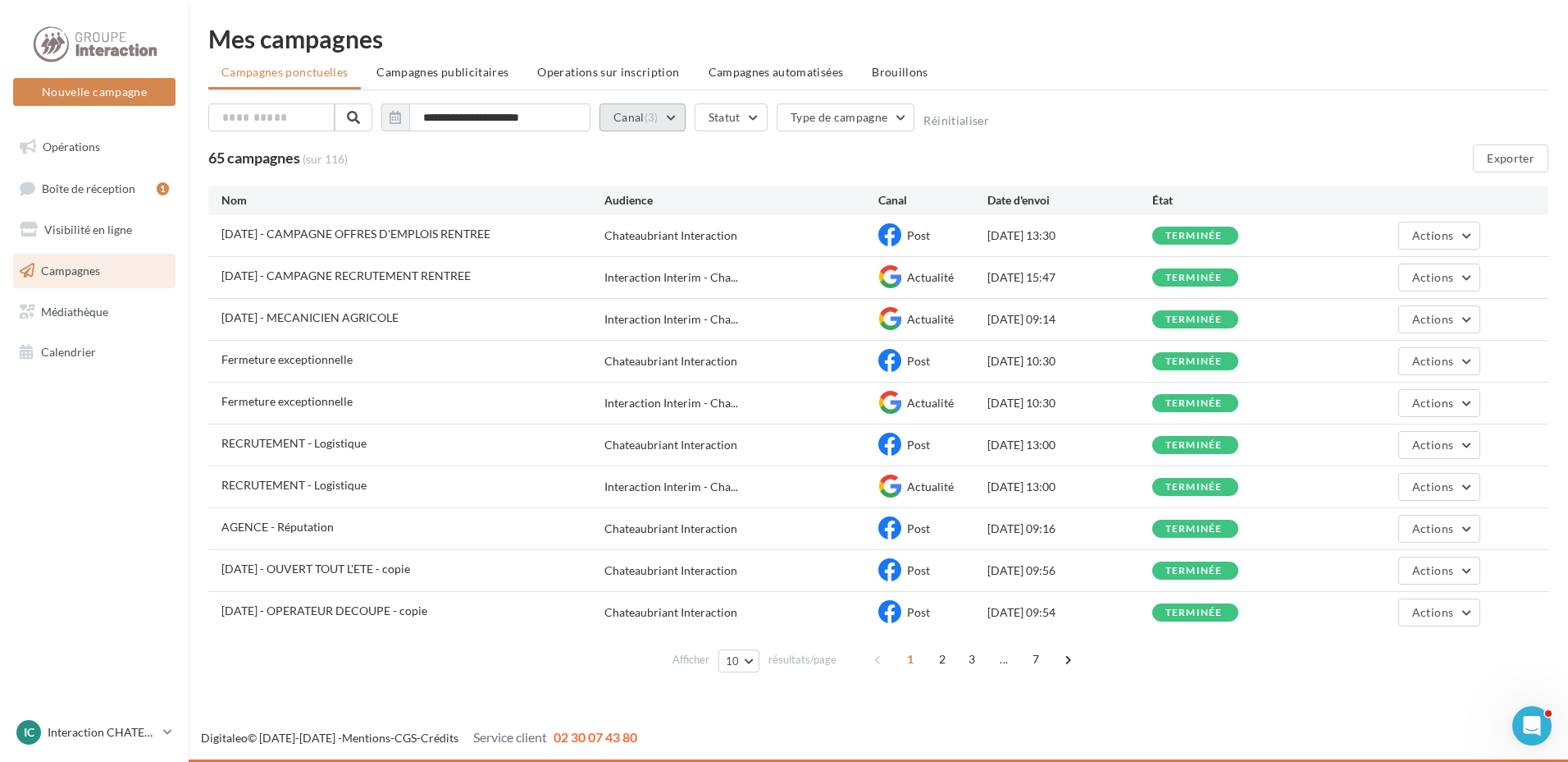
click at [674, 116] on button "Canal (3)" at bounding box center [642, 117] width 86 height 28
click at [675, 24] on div "**********" at bounding box center [878, 352] width 1379 height 705
click at [903, 115] on button "Type de campagne" at bounding box center [846, 117] width 138 height 28
click at [1183, 113] on div "**********" at bounding box center [878, 121] width 1341 height 35
click at [445, 75] on span "Campagnes publicitaires" at bounding box center [443, 72] width 132 height 14
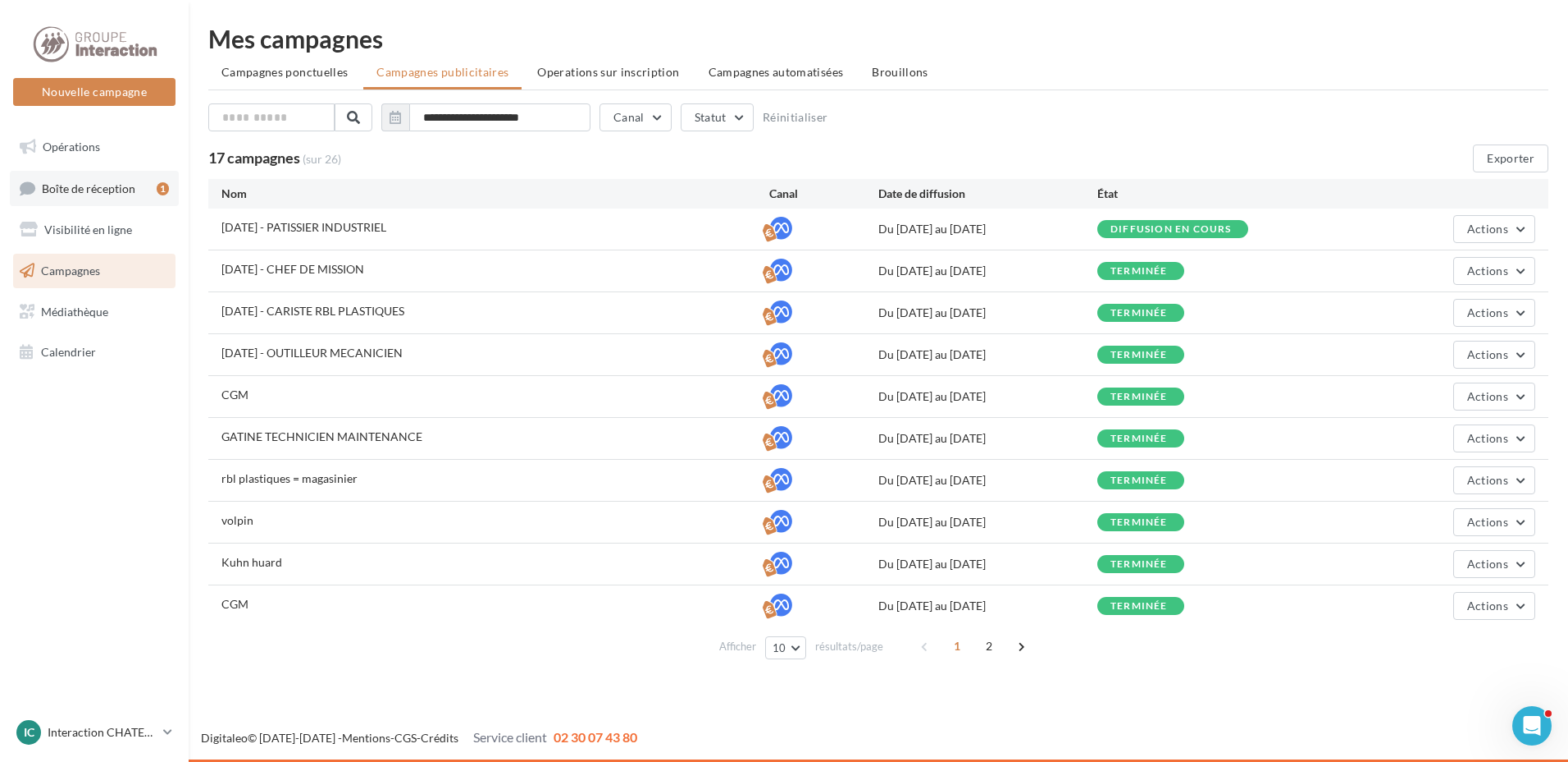
click at [86, 188] on span "Boîte de réception" at bounding box center [89, 187] width 93 height 14
